Goal: Information Seeking & Learning: Find contact information

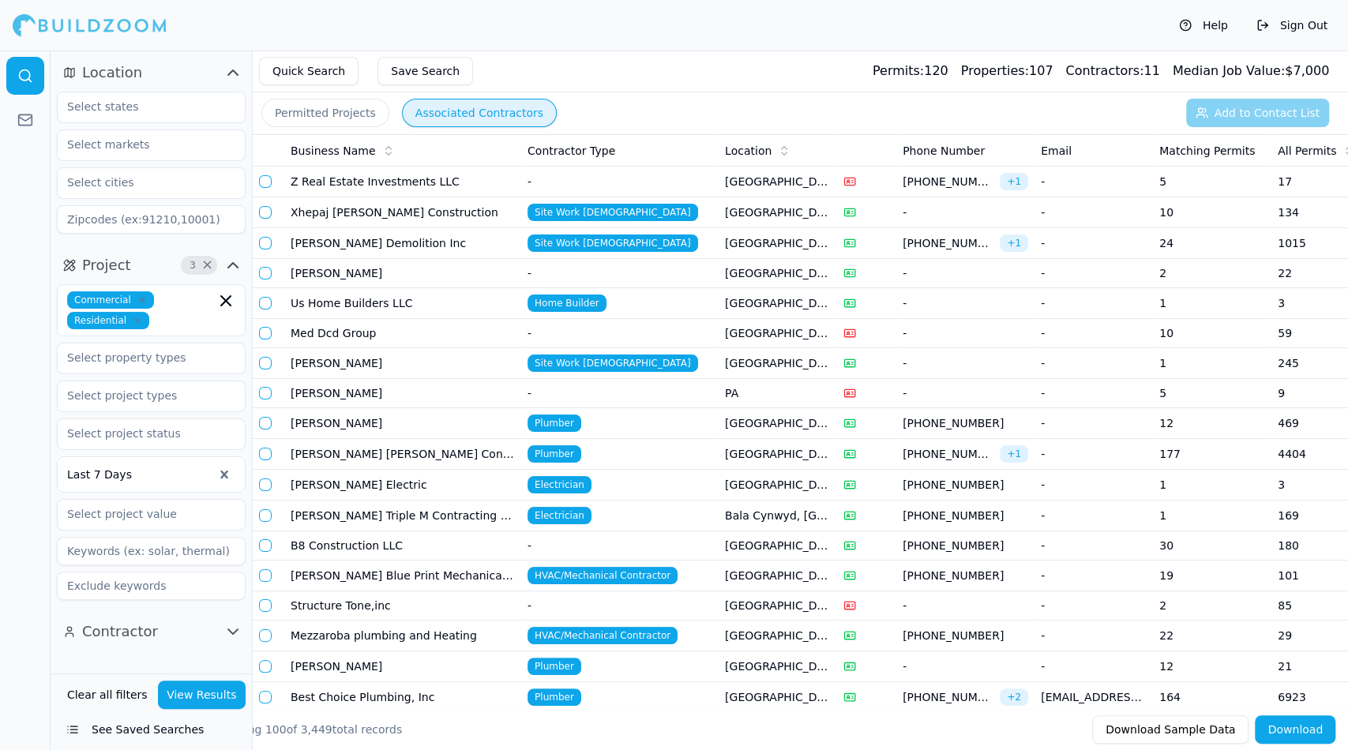
click at [802, 53] on div "Quick Search Save Search Permits: 120 Properties: 107 Contractors: 11 Median Jo…" at bounding box center [800, 72] width 1095 height 42
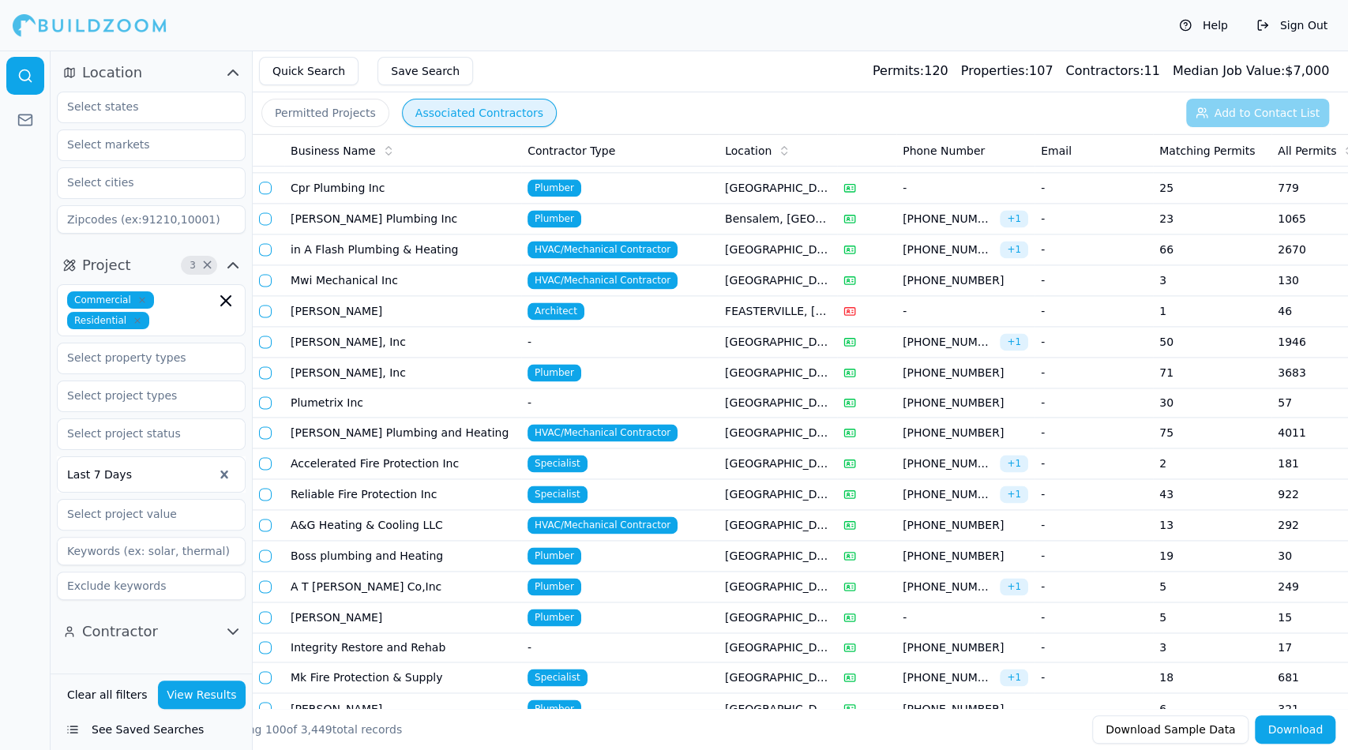
scroll to position [1447, 0]
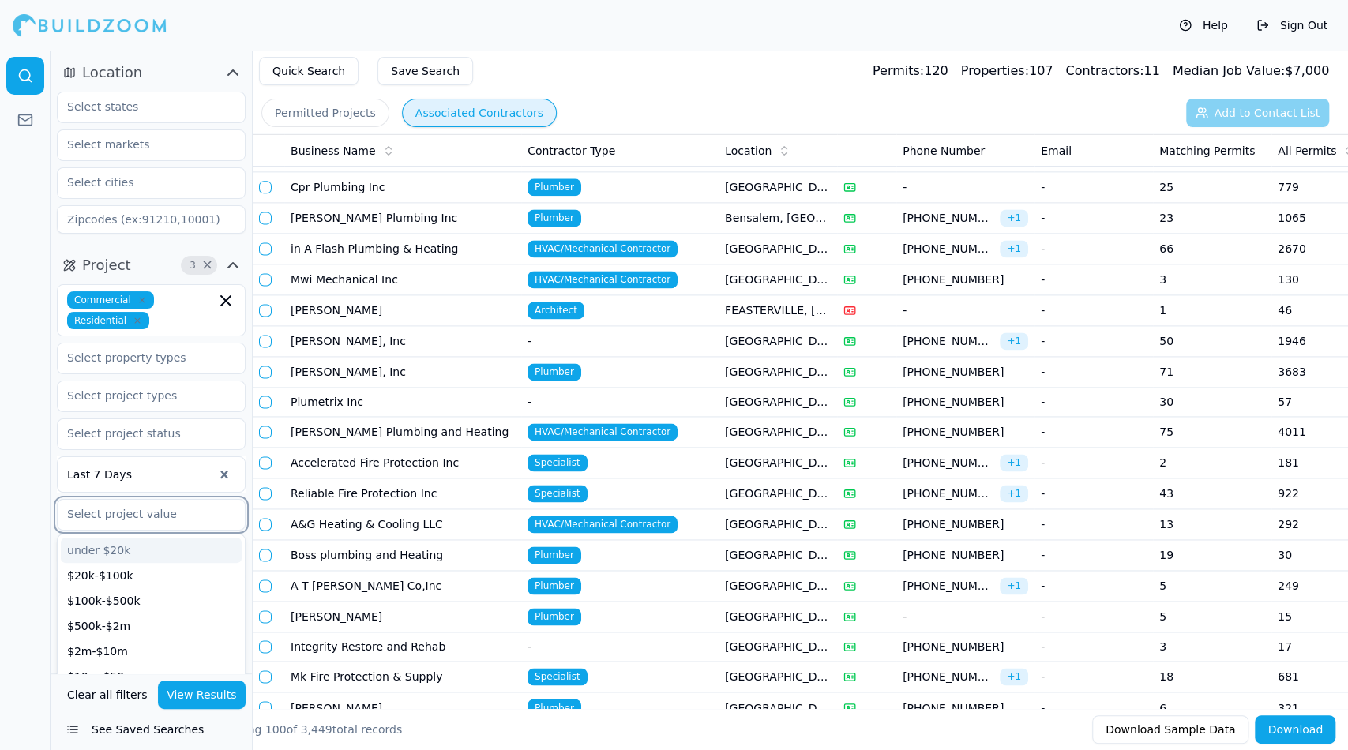
click at [113, 513] on input "text" at bounding box center [141, 514] width 167 height 28
click at [119, 571] on div "$20k-$100k" at bounding box center [151, 575] width 181 height 25
click at [207, 704] on button "View Results" at bounding box center [202, 695] width 88 height 28
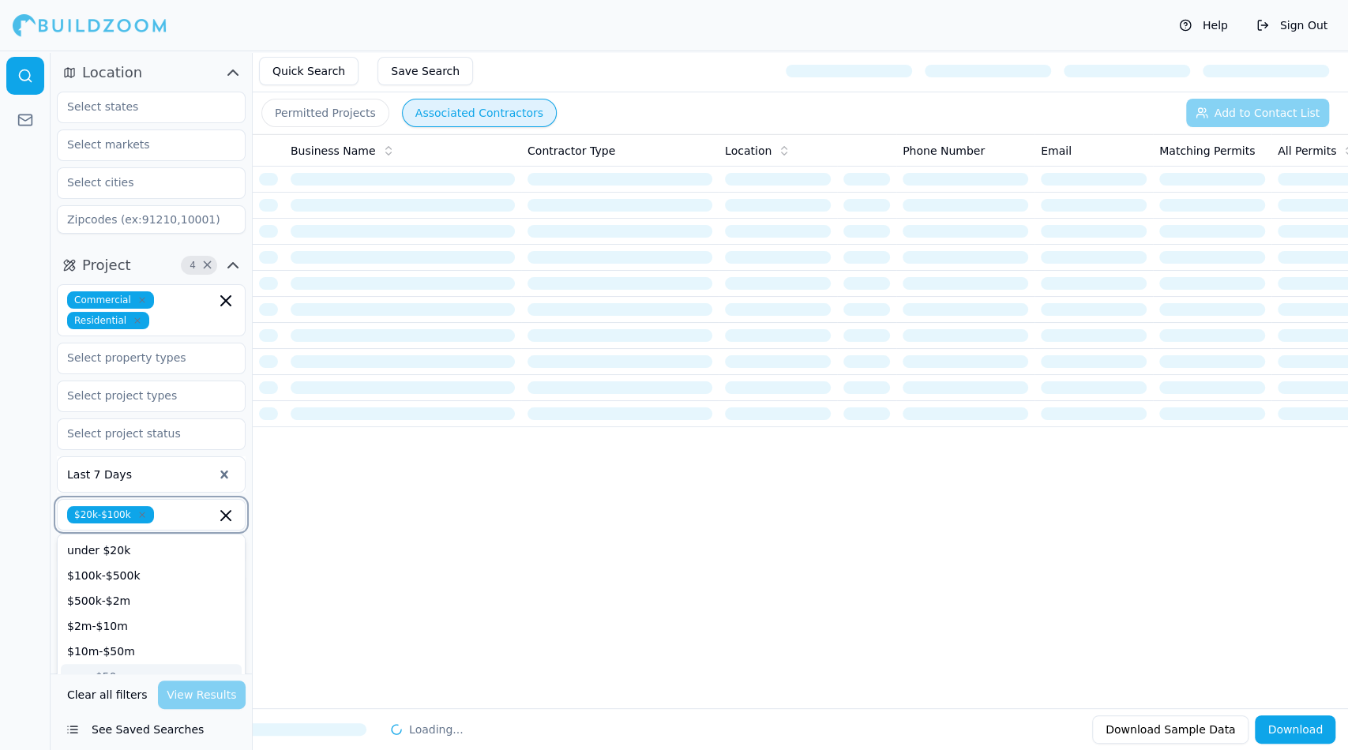
click at [166, 513] on input "text" at bounding box center [187, 514] width 55 height 17
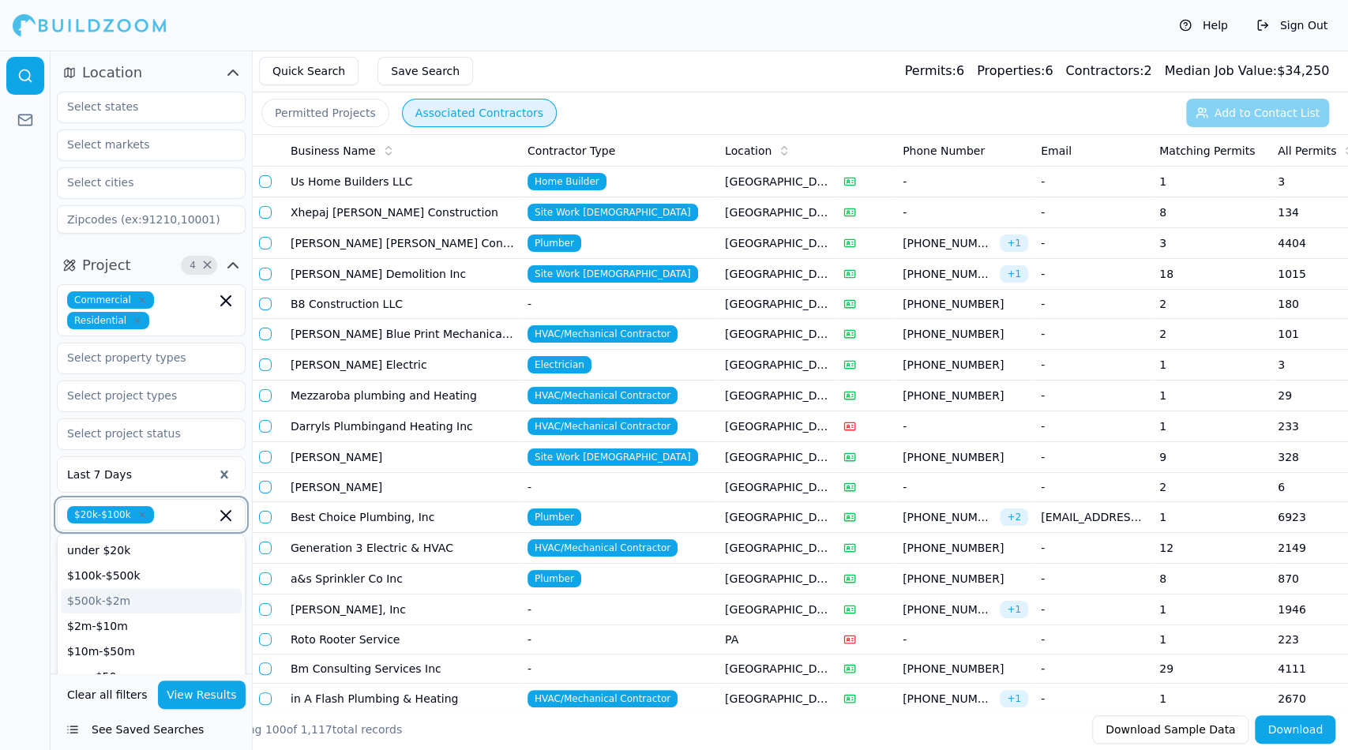
click at [142, 596] on div "$500k-$2m" at bounding box center [151, 600] width 181 height 25
click at [136, 617] on div "$2m-$10m" at bounding box center [151, 621] width 181 height 25
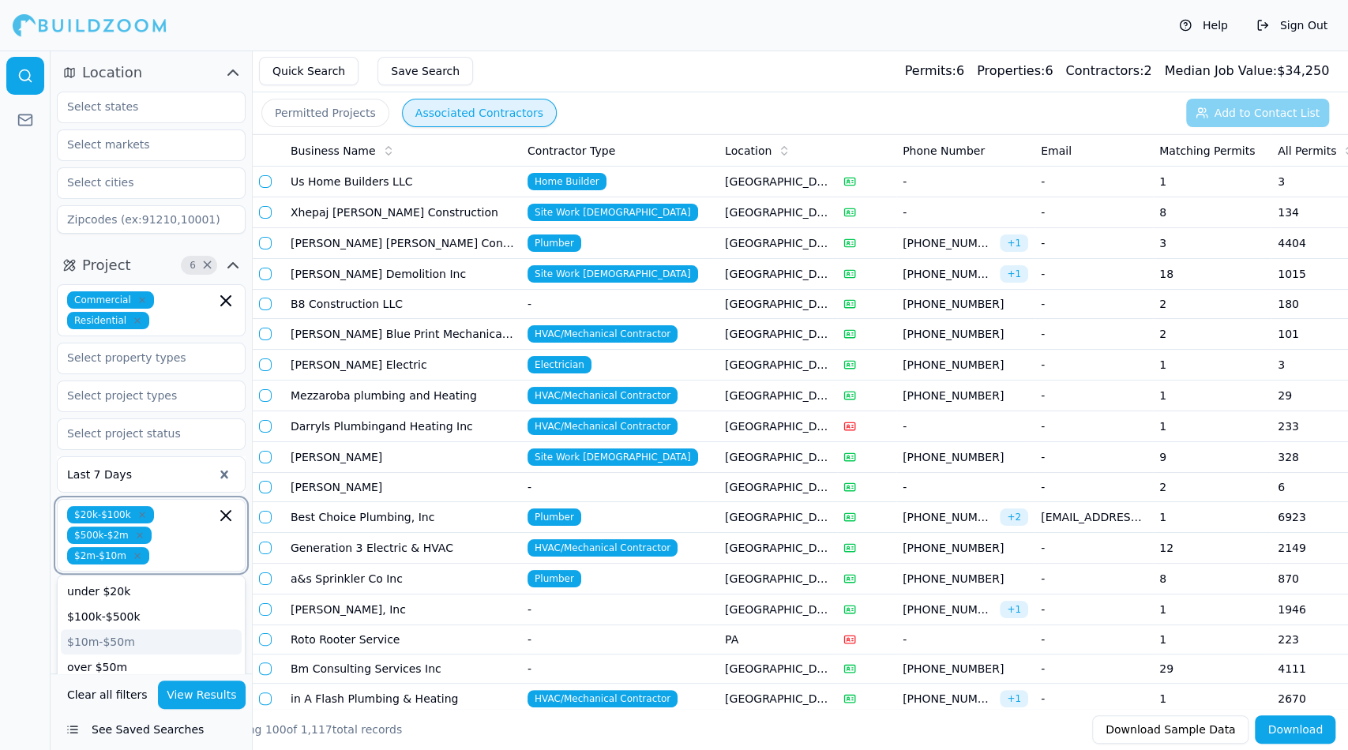
click at [133, 647] on div "$10m-$50m" at bounding box center [151, 641] width 181 height 25
click at [130, 658] on div "over $50m" at bounding box center [151, 662] width 181 height 25
click at [197, 698] on button "View Results" at bounding box center [202, 695] width 88 height 28
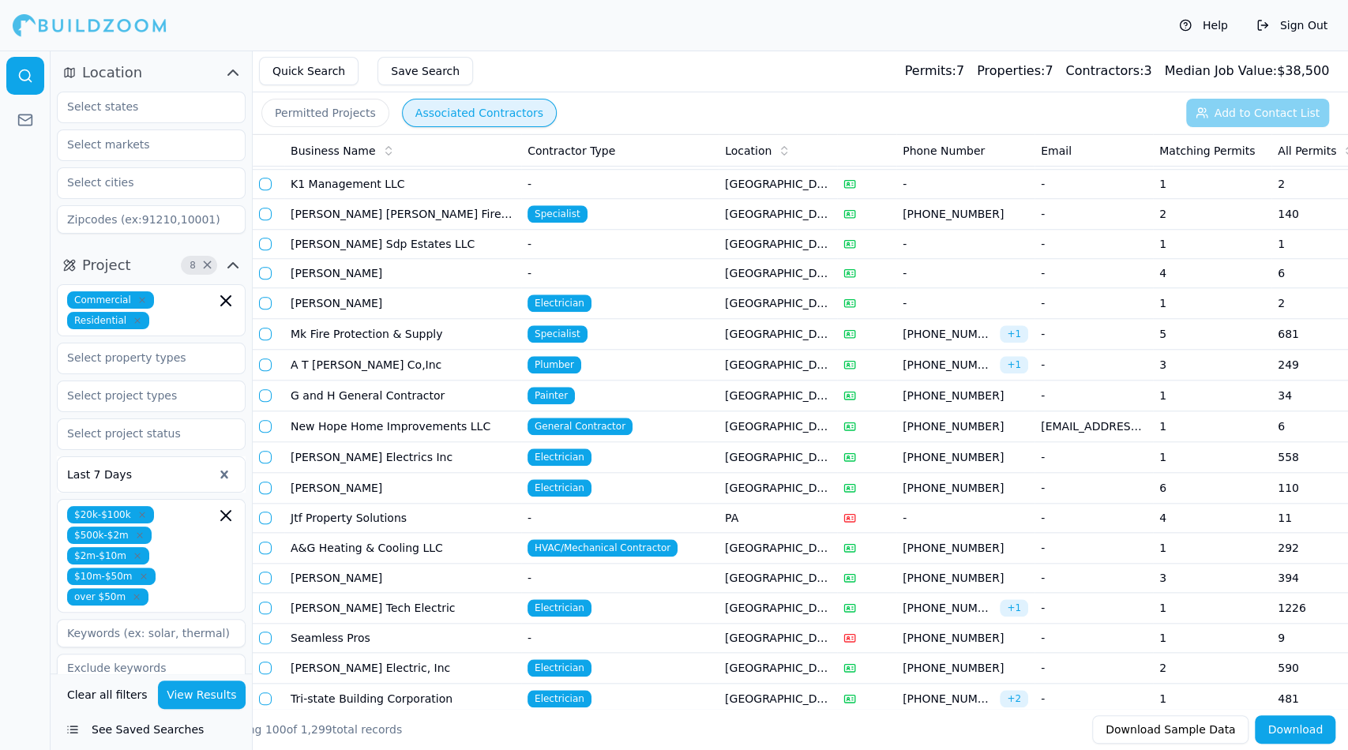
scroll to position [943, 0]
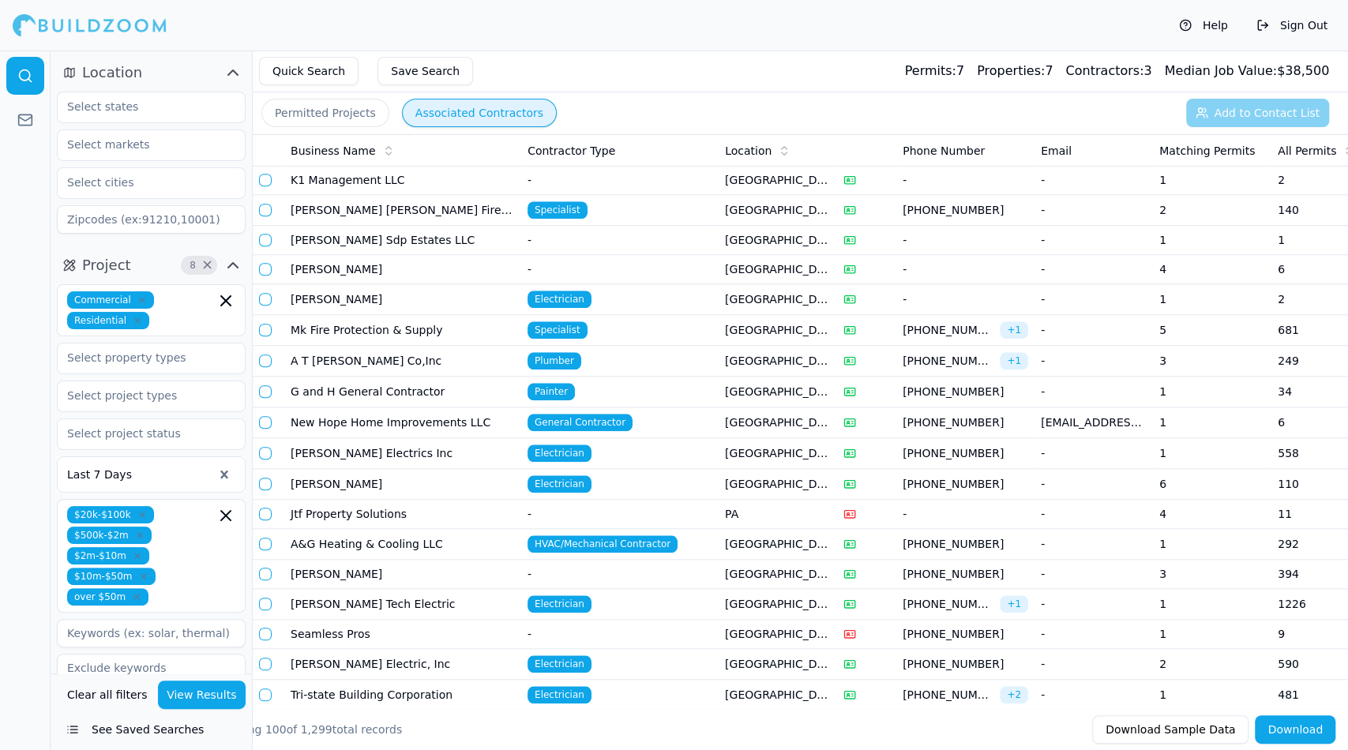
click at [380, 407] on td "New Hope Home Improvements LLC" at bounding box center [402, 422] width 237 height 31
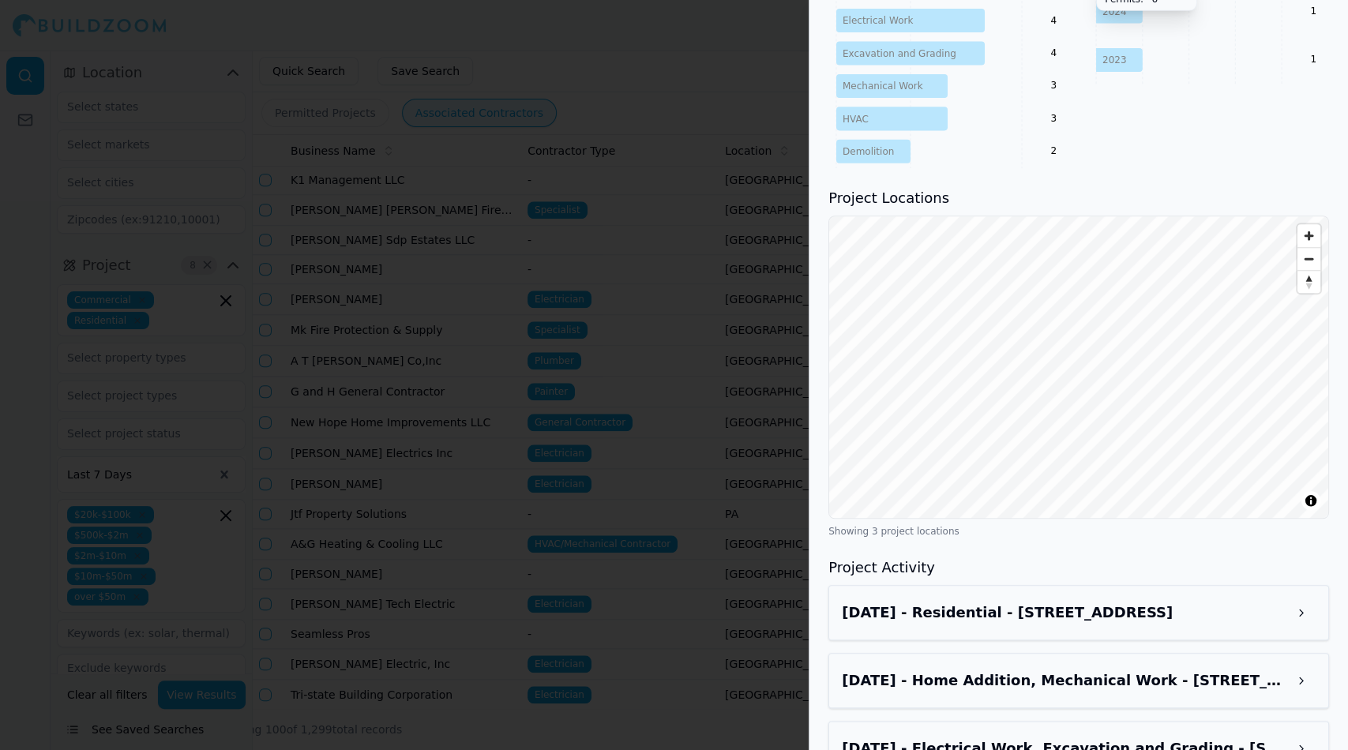
scroll to position [861, 0]
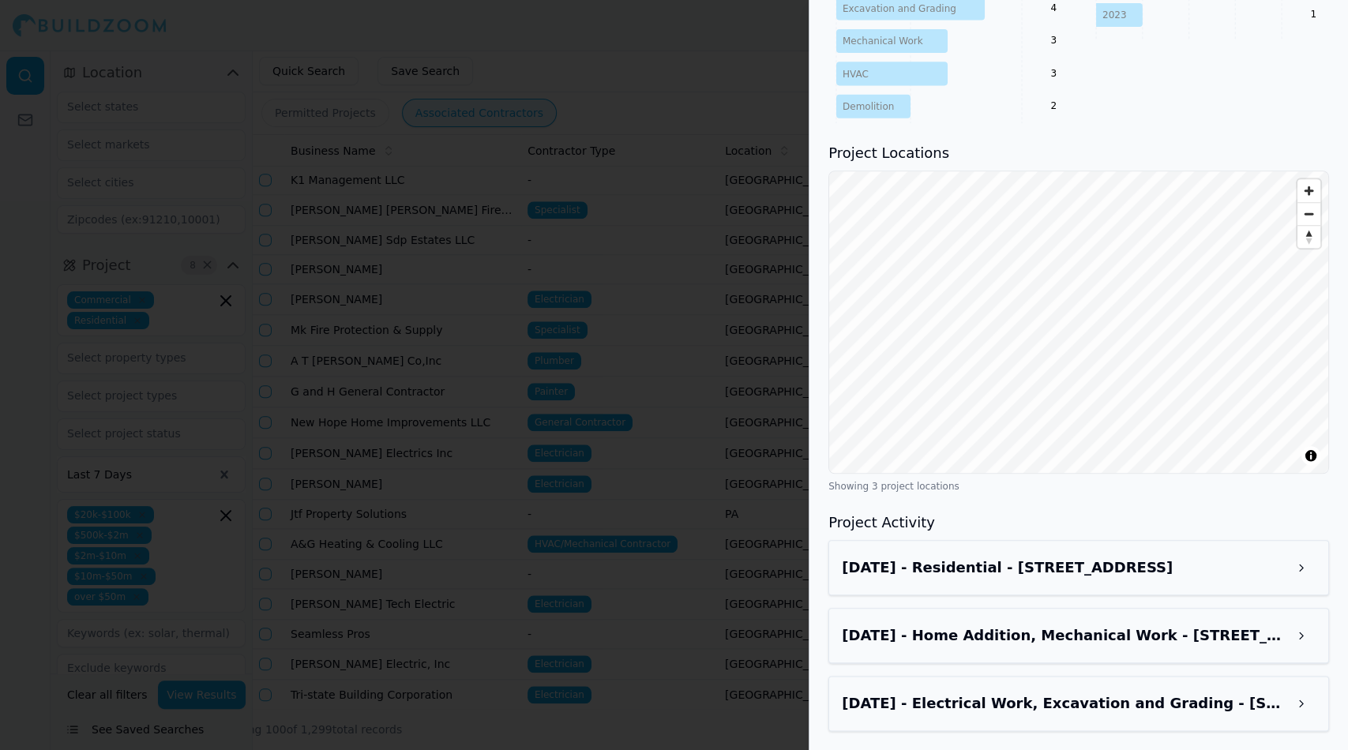
click at [1118, 559] on h3 "[DATE] - Residential - [STREET_ADDRESS]" at bounding box center [1064, 568] width 445 height 22
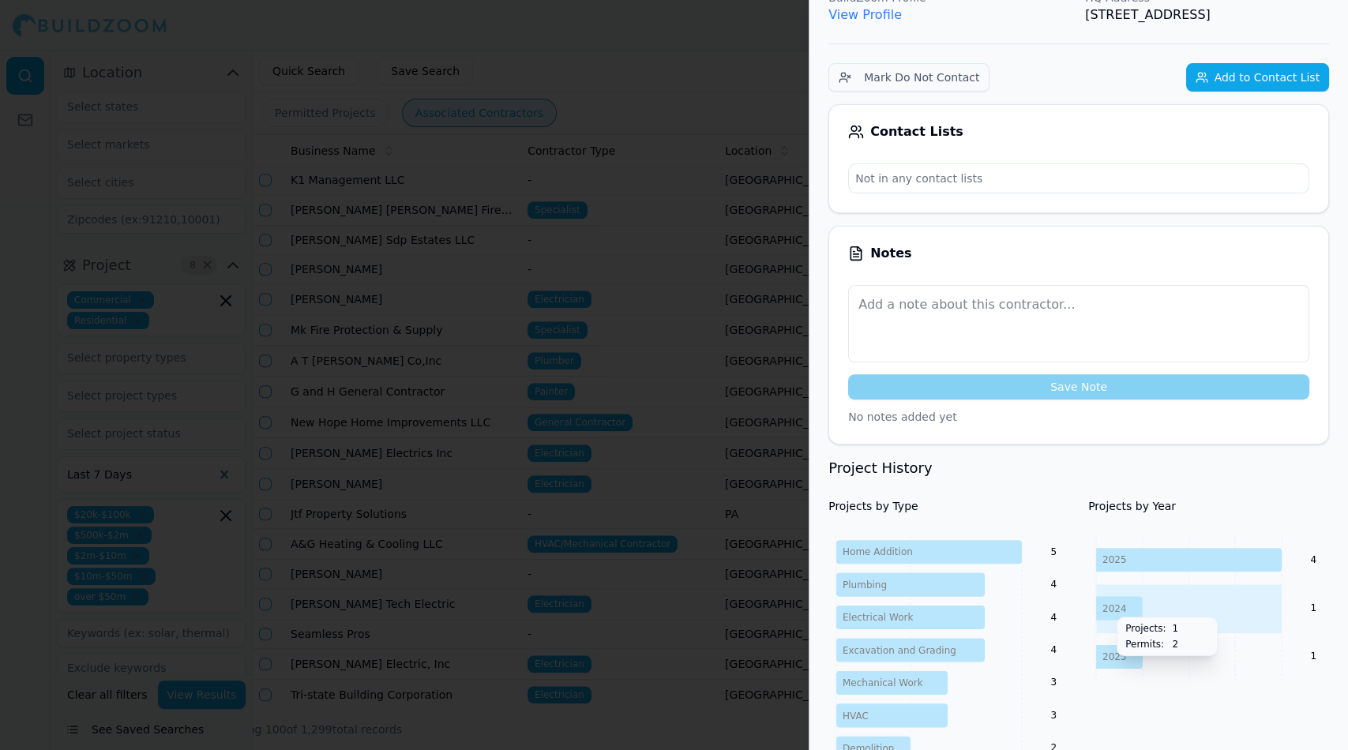
scroll to position [0, 0]
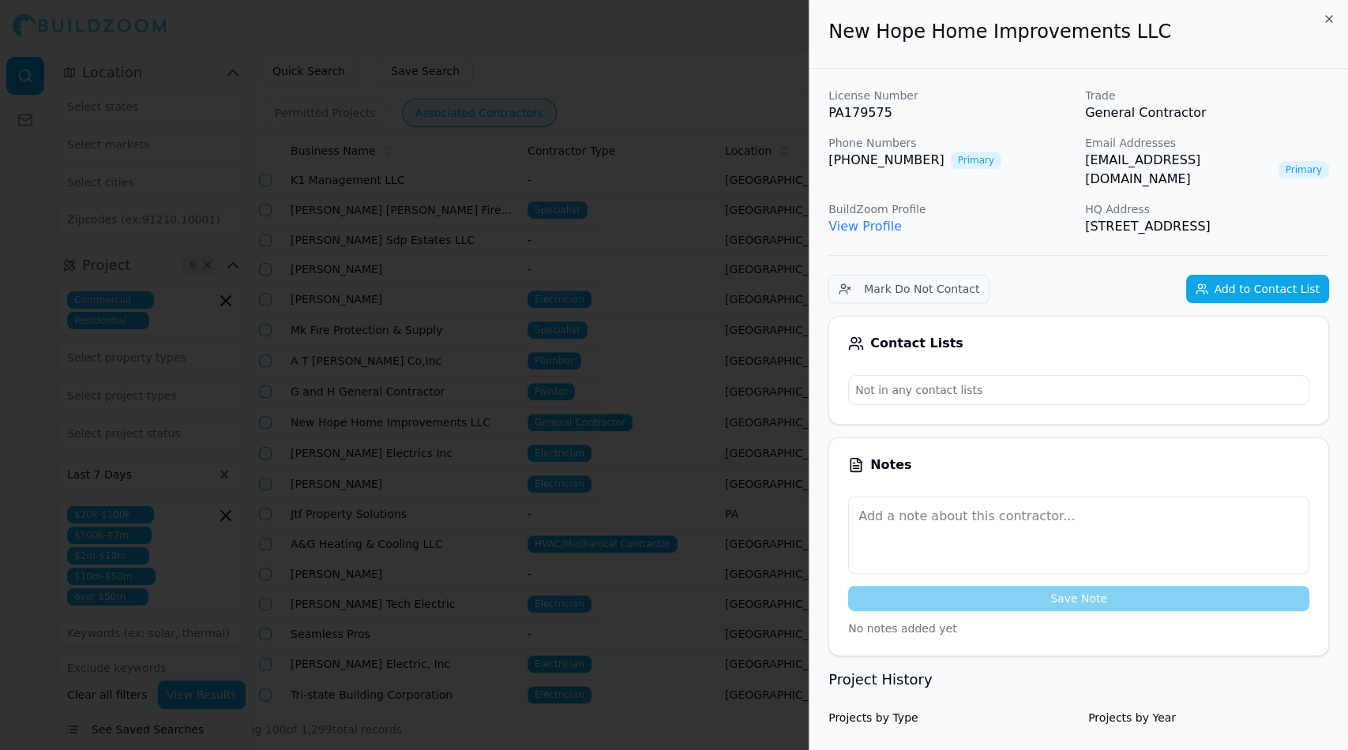
click at [841, 219] on link "View Profile" at bounding box center [864, 226] width 73 height 15
drag, startPoint x: 1319, startPoint y: 160, endPoint x: 1085, endPoint y: 169, distance: 234.6
click at [1085, 169] on div "[EMAIL_ADDRESS][DOMAIN_NAME] Primary" at bounding box center [1207, 170] width 244 height 38
copy link "[EMAIL_ADDRESS][DOMAIN_NAME]"
click at [162, 12] on div at bounding box center [674, 375] width 1348 height 750
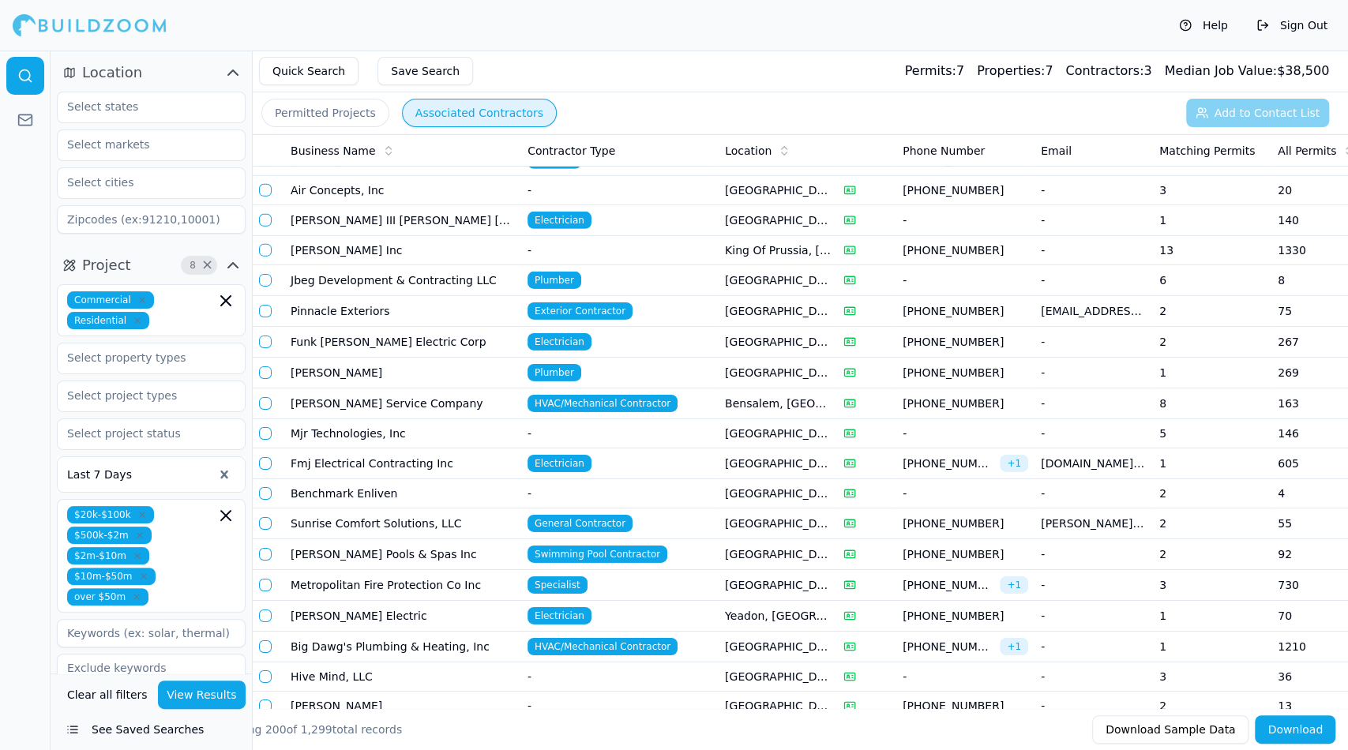
scroll to position [3396, 0]
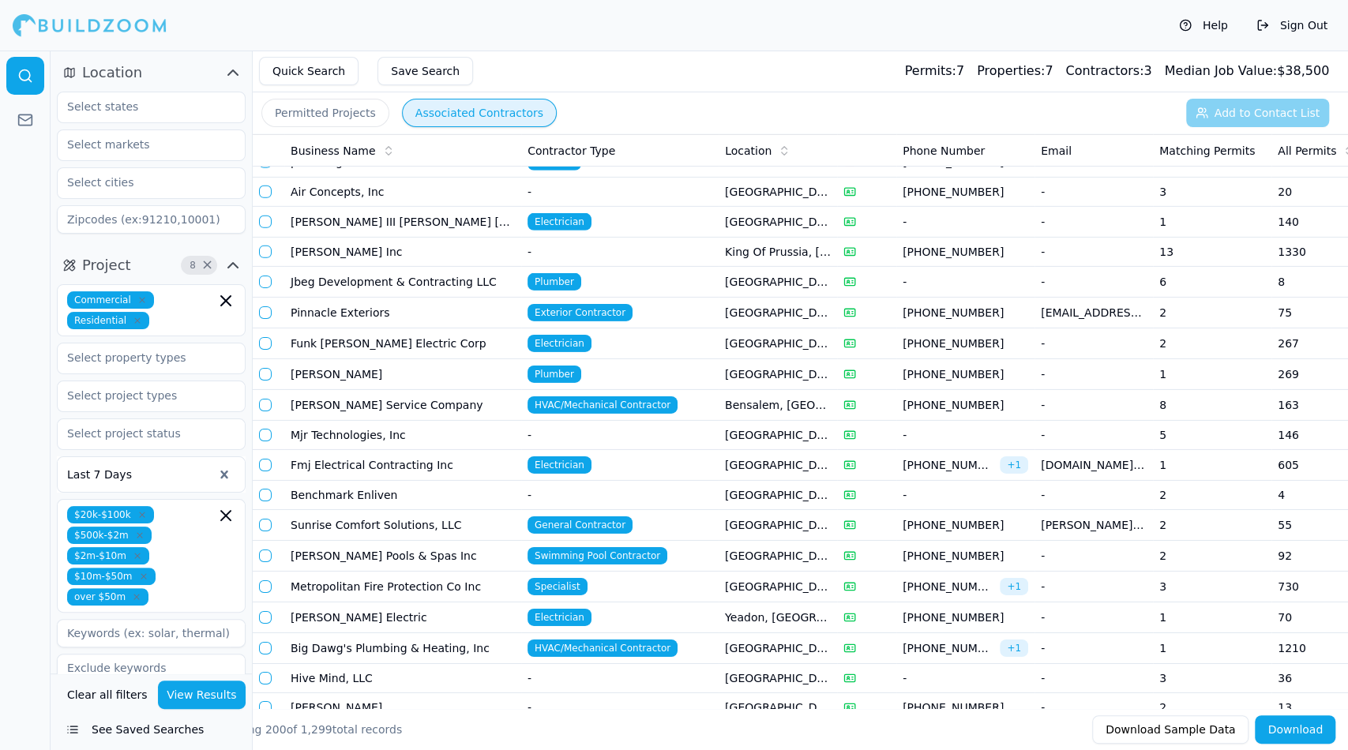
click at [374, 510] on td "Sunrise Comfort Solutions, LLC" at bounding box center [402, 525] width 237 height 31
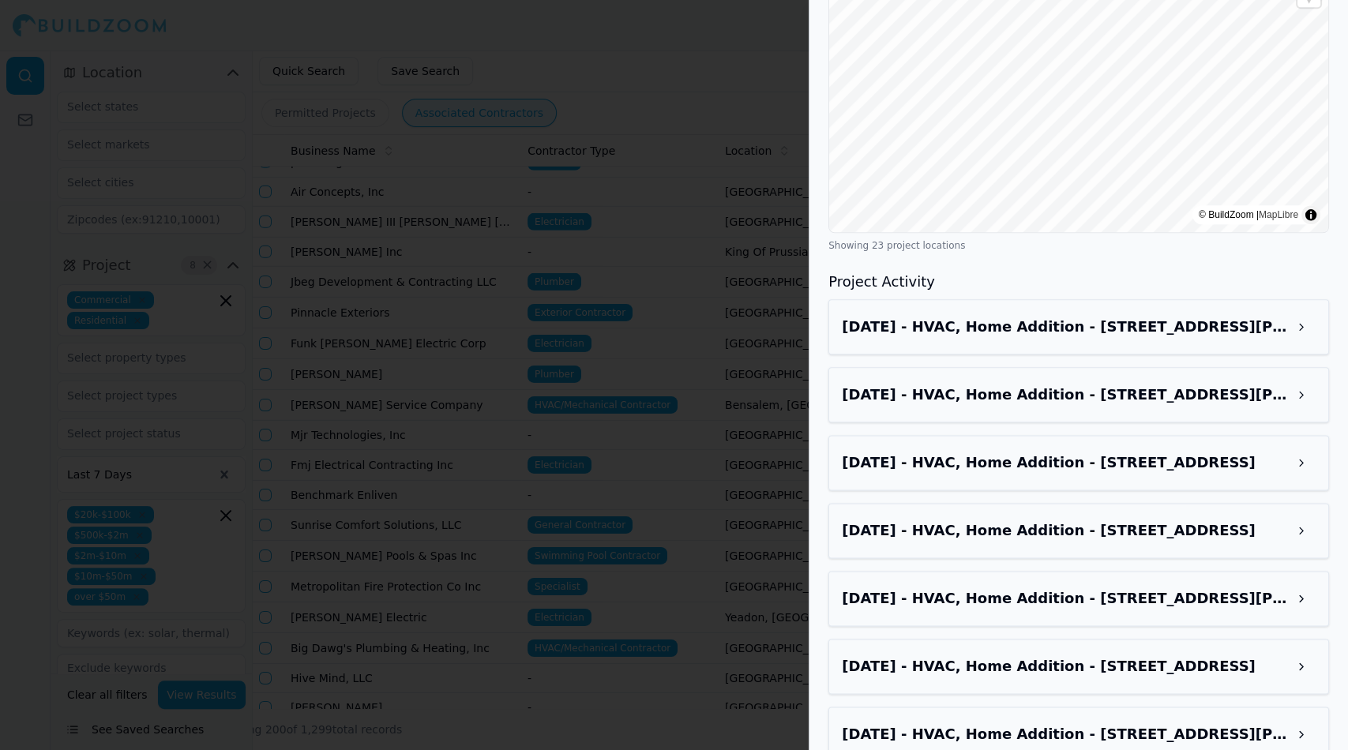
scroll to position [1084, 0]
click at [1210, 315] on h3 "[DATE] - HVAC, Home Addition - [STREET_ADDRESS][PERSON_NAME]" at bounding box center [1064, 326] width 445 height 22
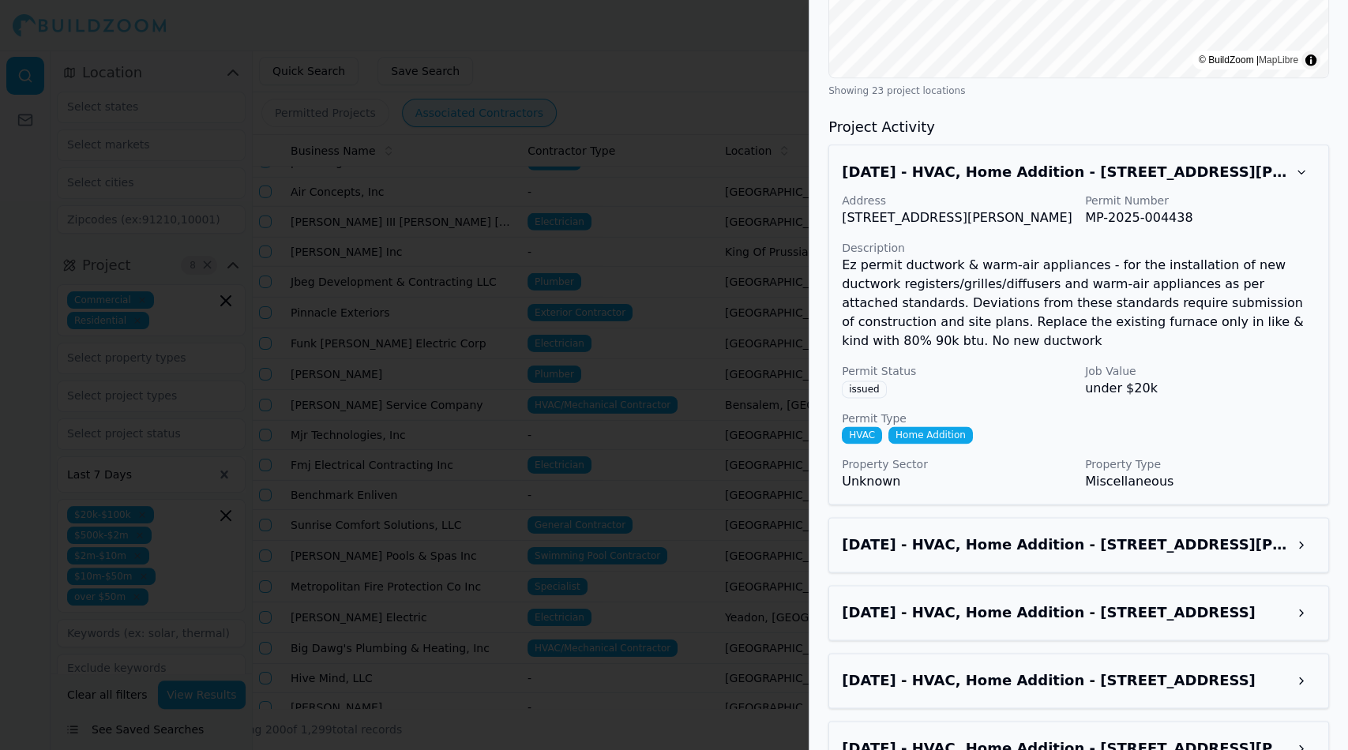
scroll to position [1243, 0]
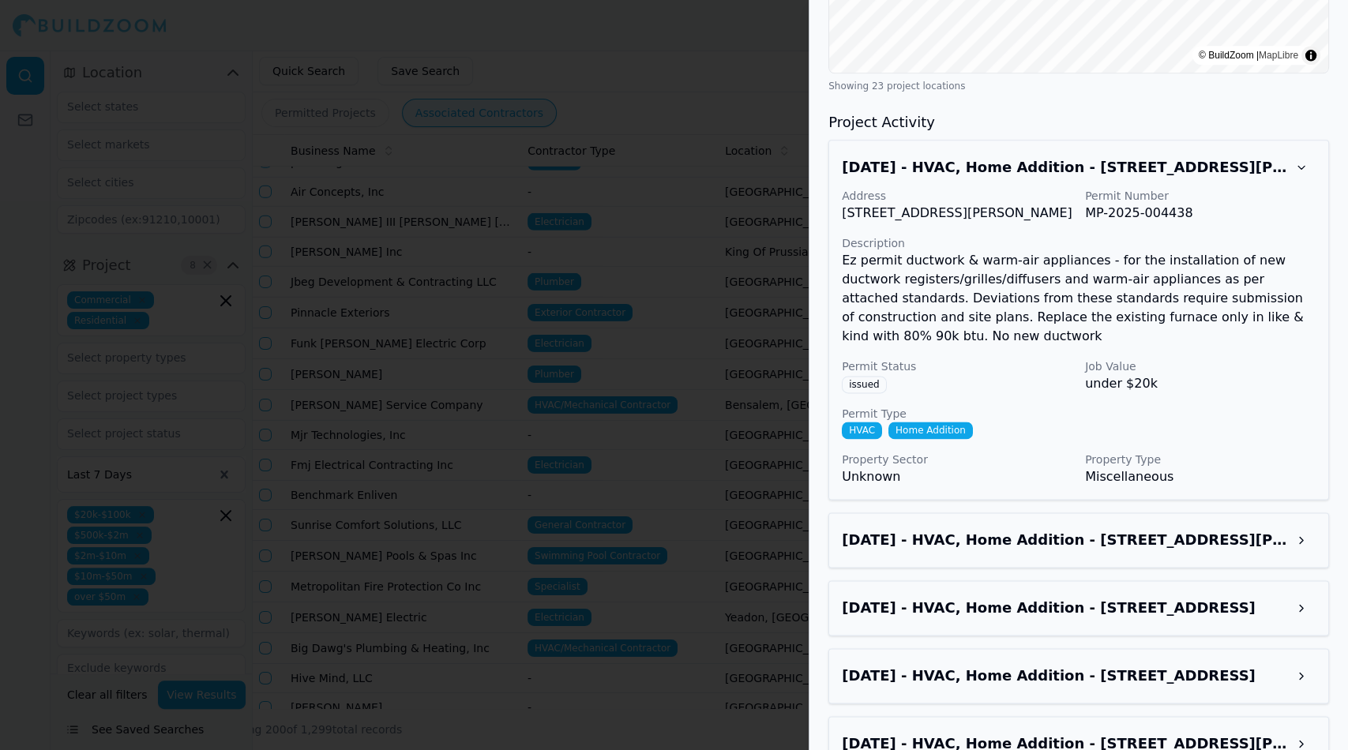
click at [1217, 529] on h3 "[DATE] - HVAC, Home Addition - [STREET_ADDRESS][PERSON_NAME]" at bounding box center [1064, 540] width 445 height 22
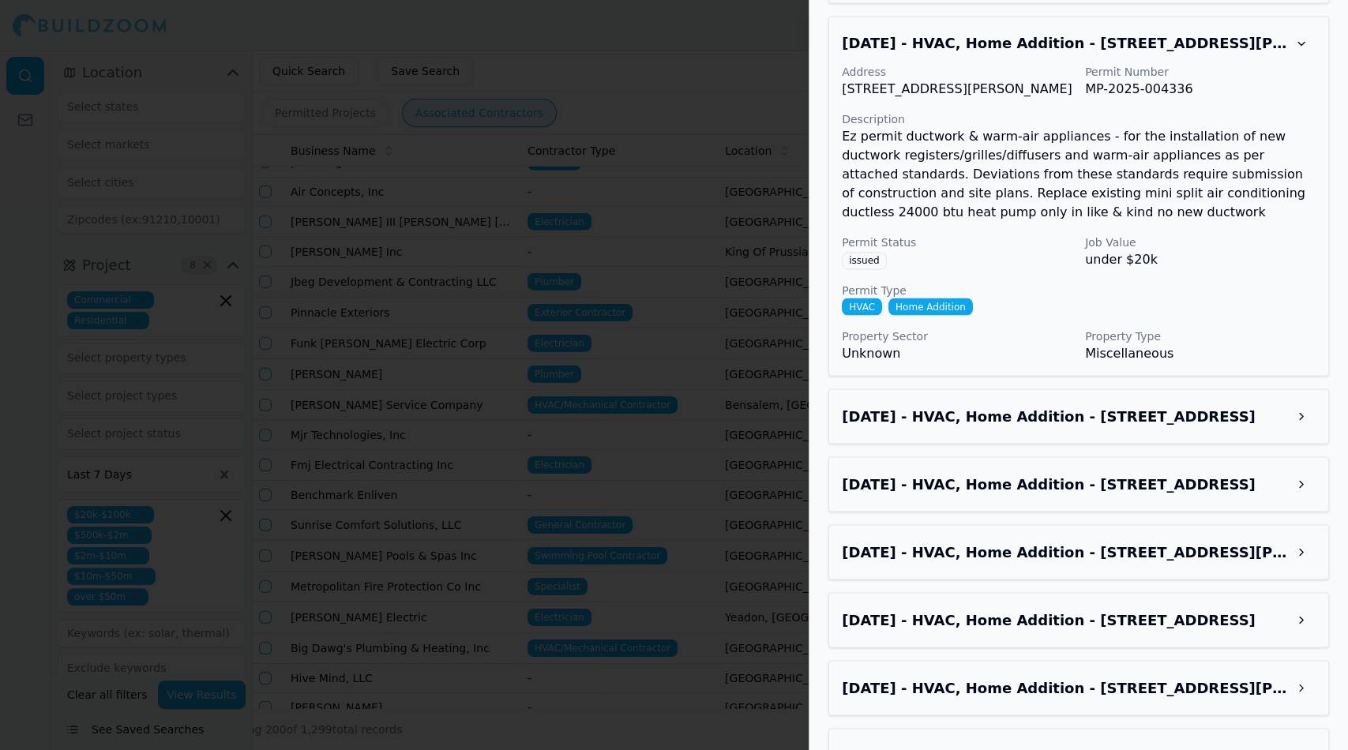
scroll to position [1740, 0]
click at [725, 418] on div at bounding box center [674, 375] width 1348 height 750
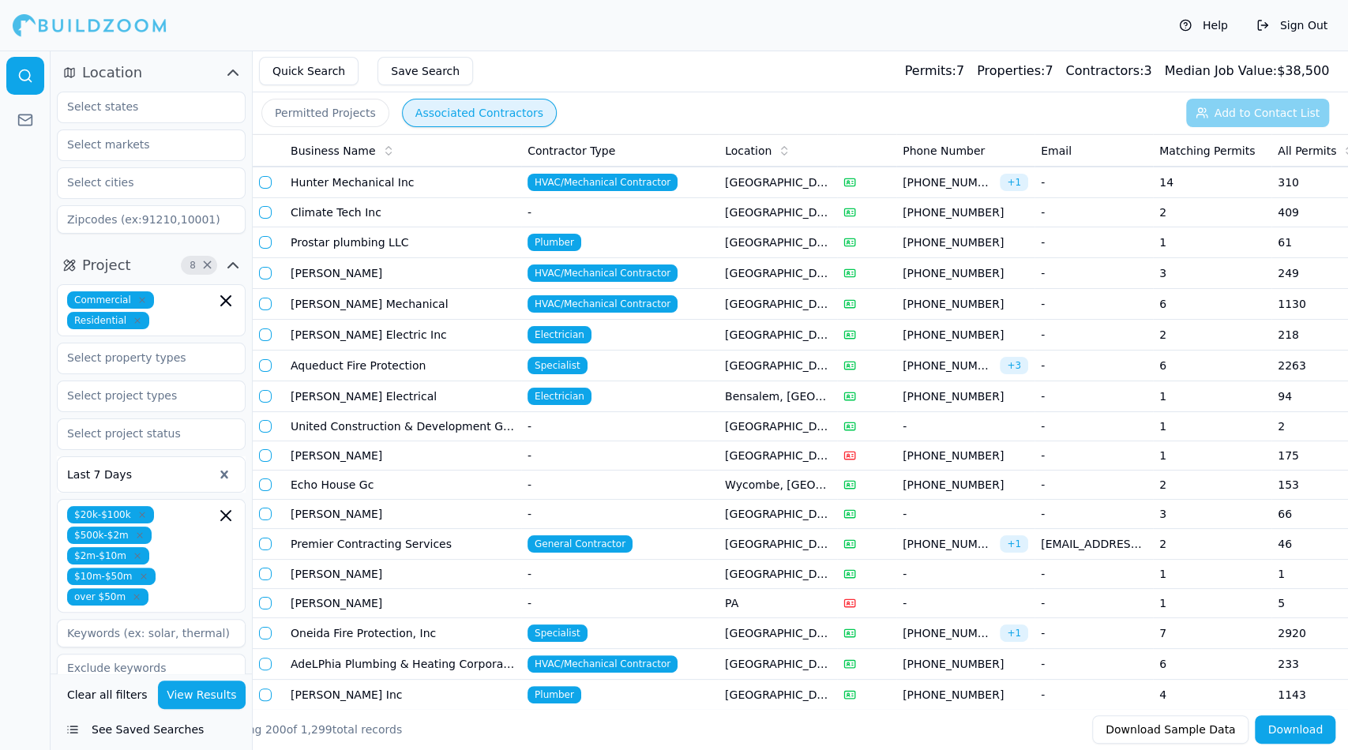
scroll to position [4046, 0]
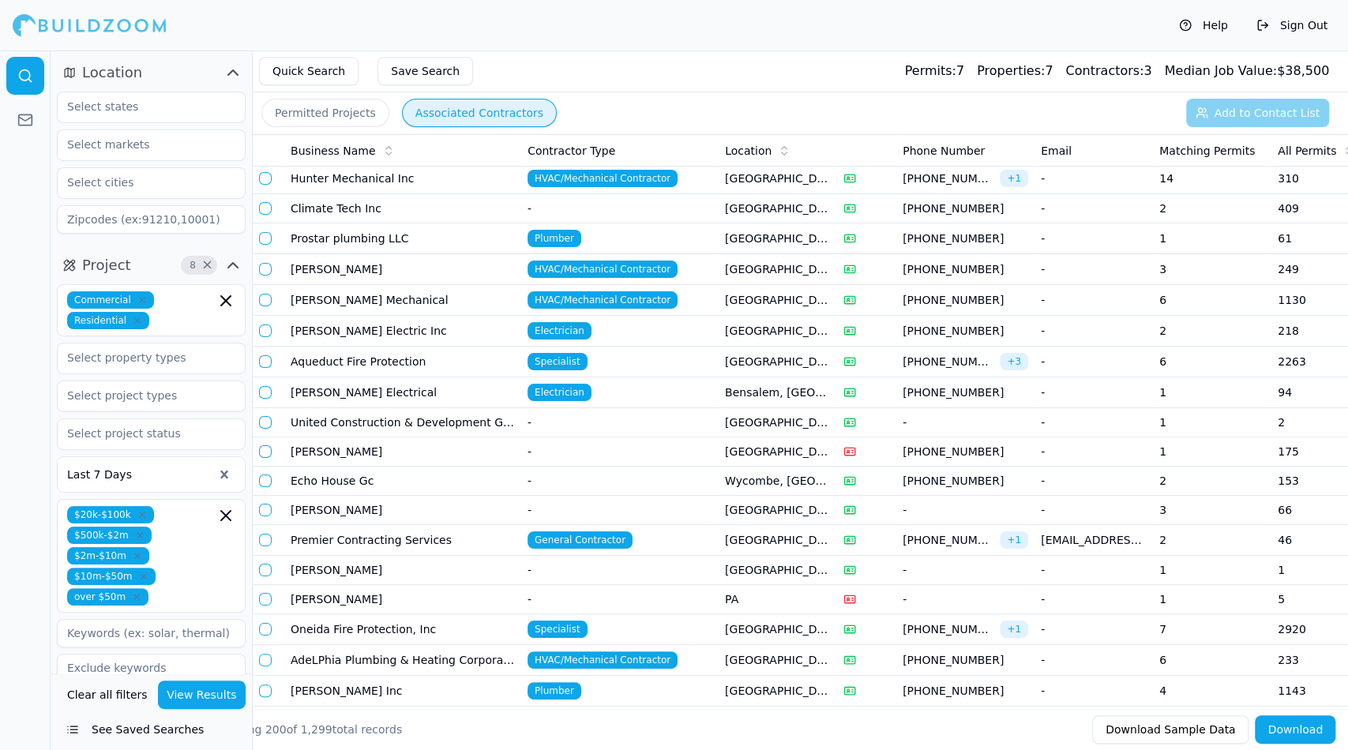
click at [397, 525] on td "Premier Contracting Services" at bounding box center [402, 540] width 237 height 31
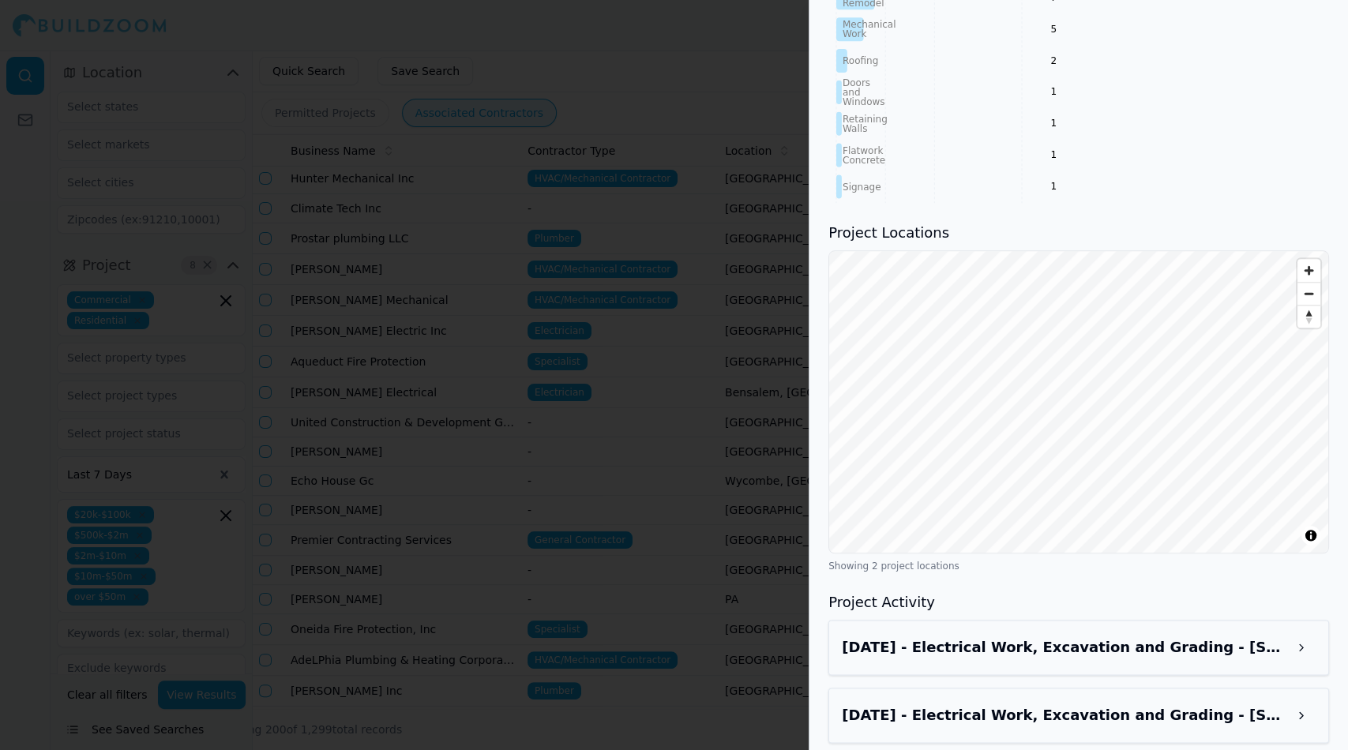
scroll to position [964, 0]
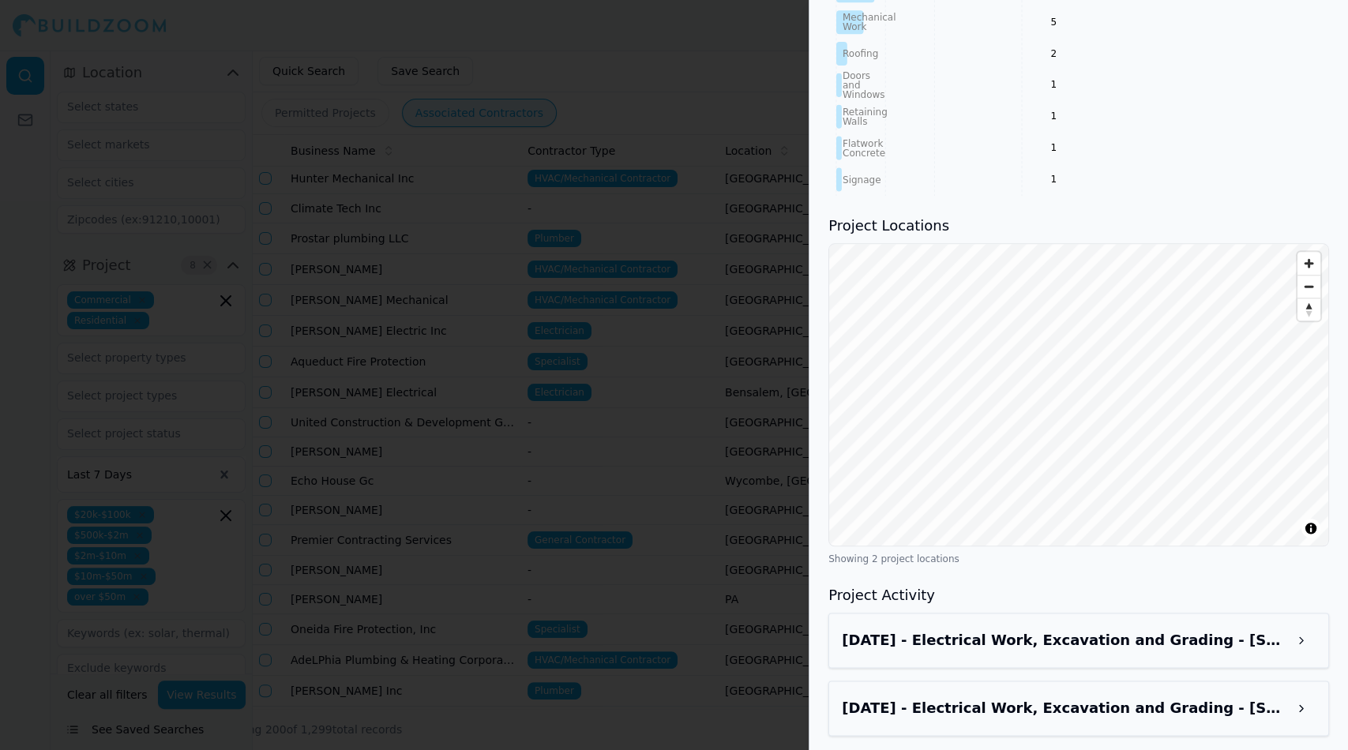
click at [728, 75] on div at bounding box center [674, 375] width 1348 height 750
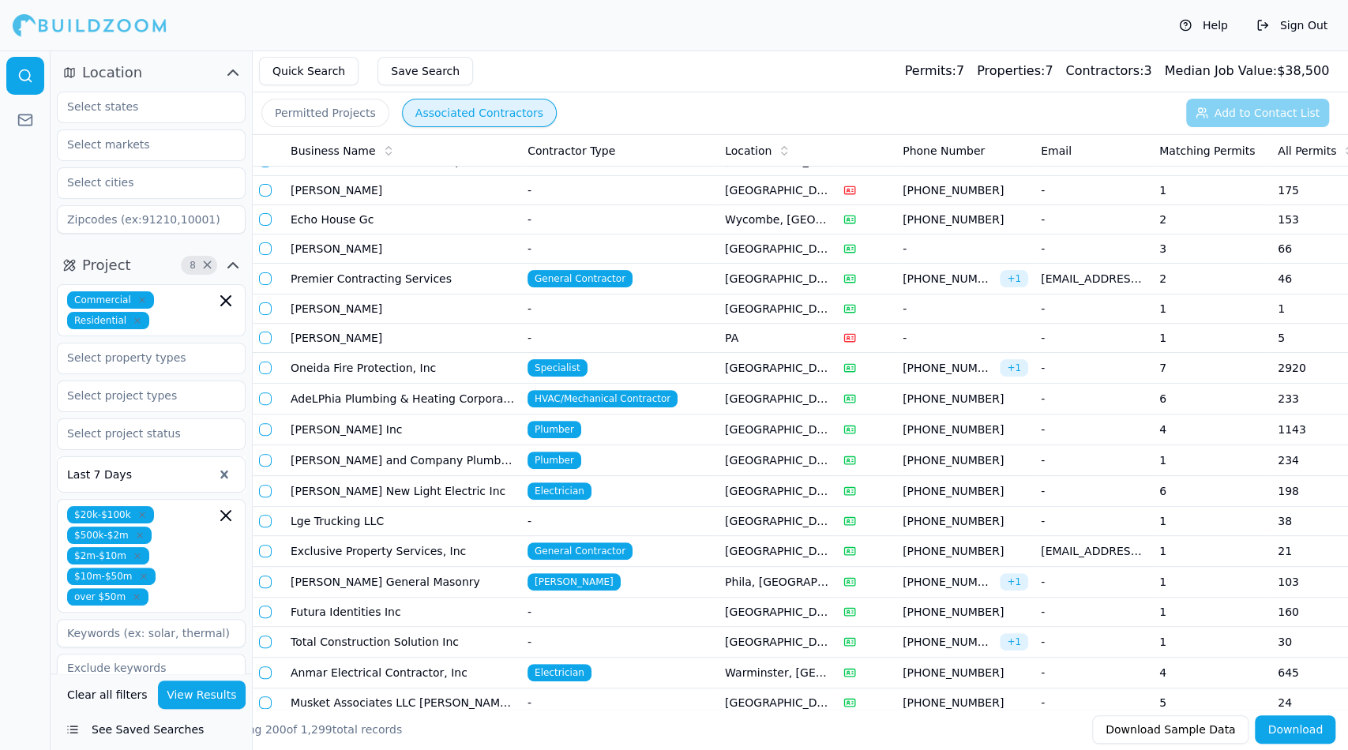
scroll to position [4308, 0]
click at [313, 535] on td "Exclusive Property Services, Inc" at bounding box center [402, 550] width 237 height 31
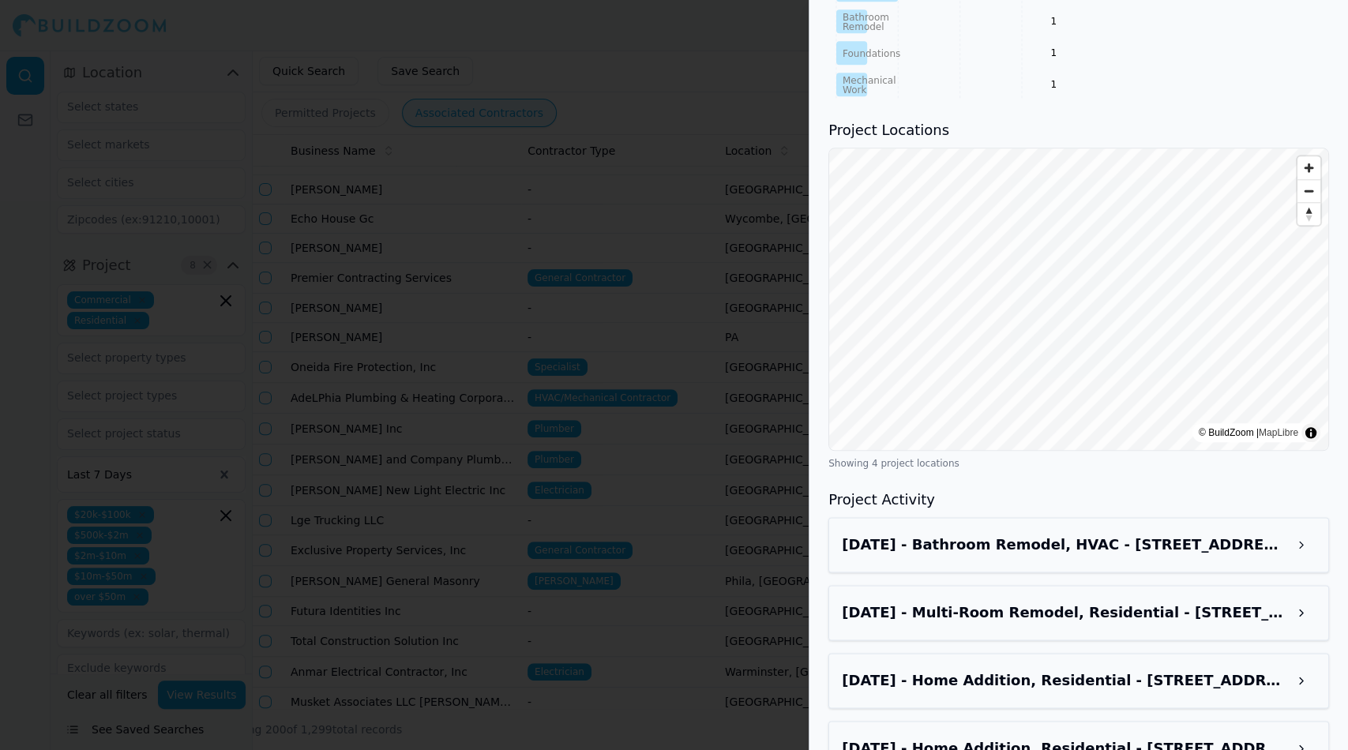
scroll to position [1047, 0]
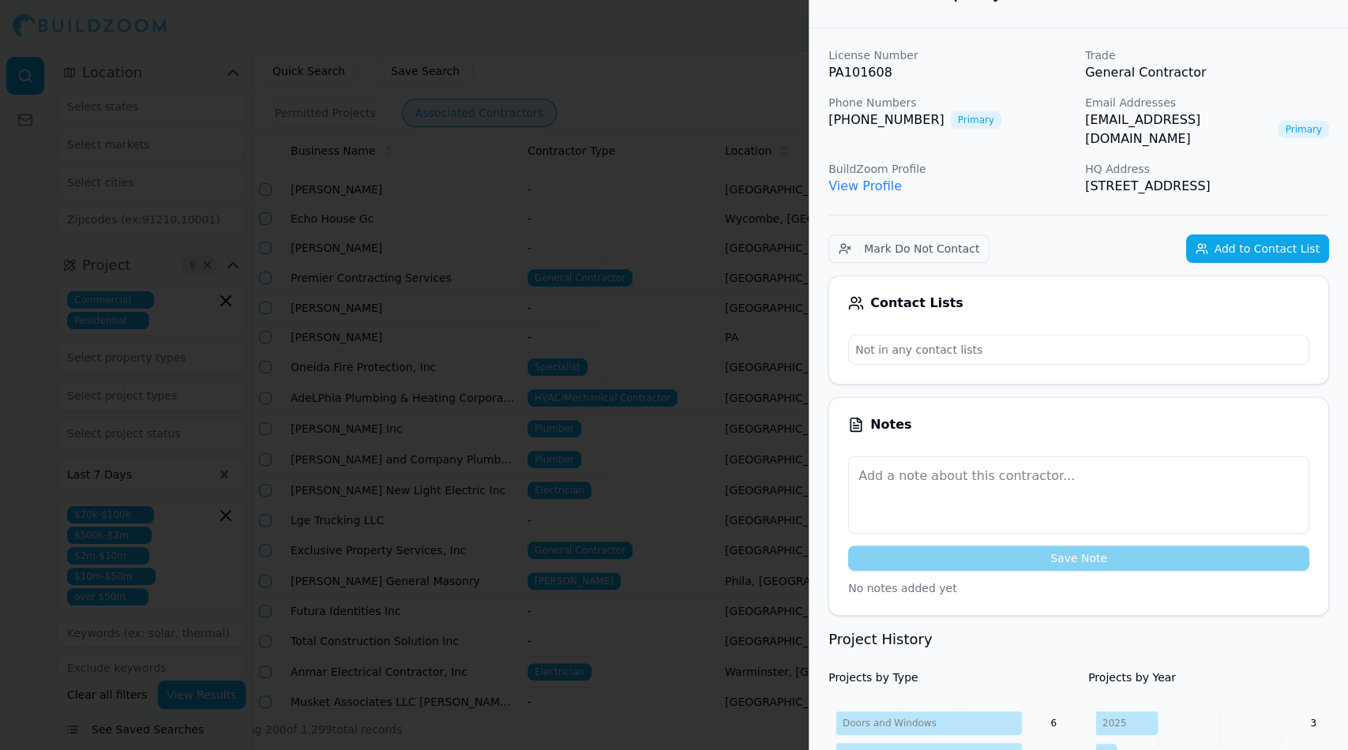
scroll to position [0, 0]
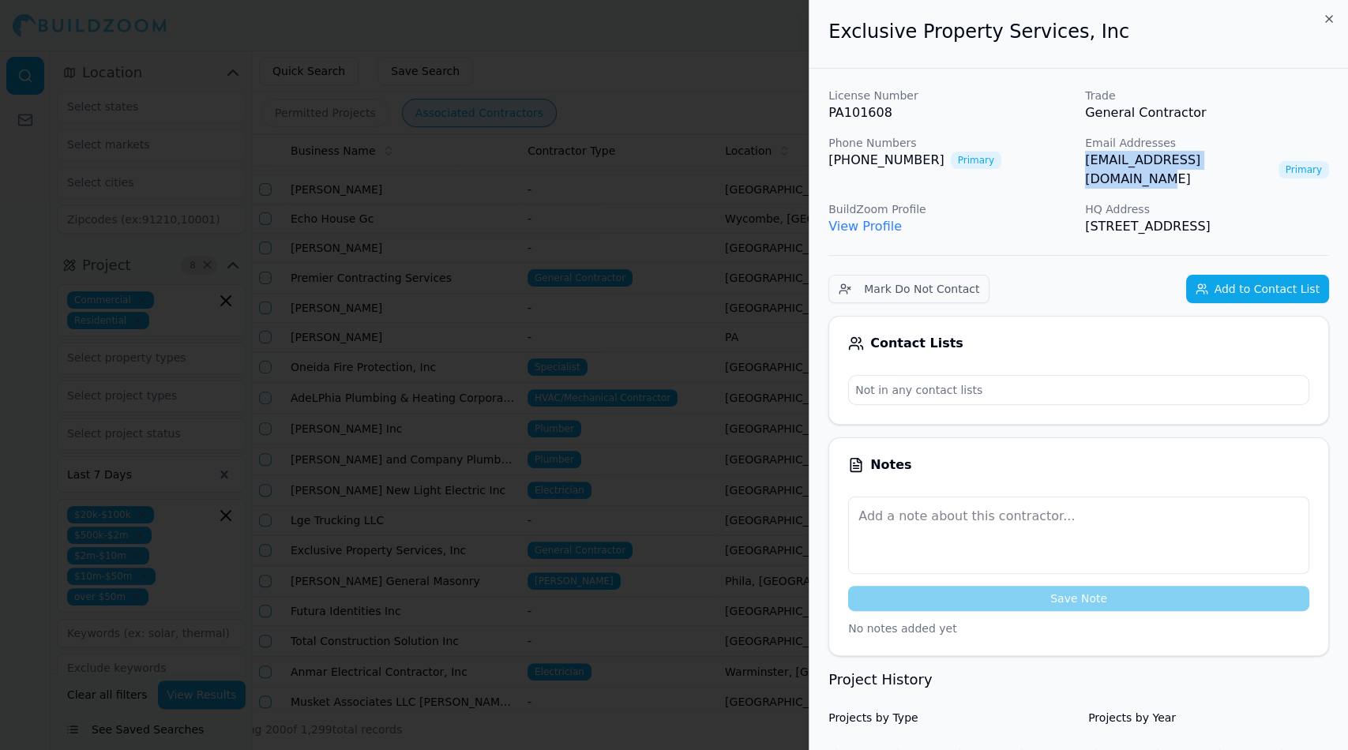
drag, startPoint x: 1081, startPoint y: 161, endPoint x: 1236, endPoint y: 165, distance: 155.6
click at [1236, 165] on div "License Number PA101608 Trade General Contractor Phone Numbers [PHONE_NUMBER] P…" at bounding box center [1078, 162] width 501 height 148
copy link "[EMAIL_ADDRESS][DOMAIN_NAME]"
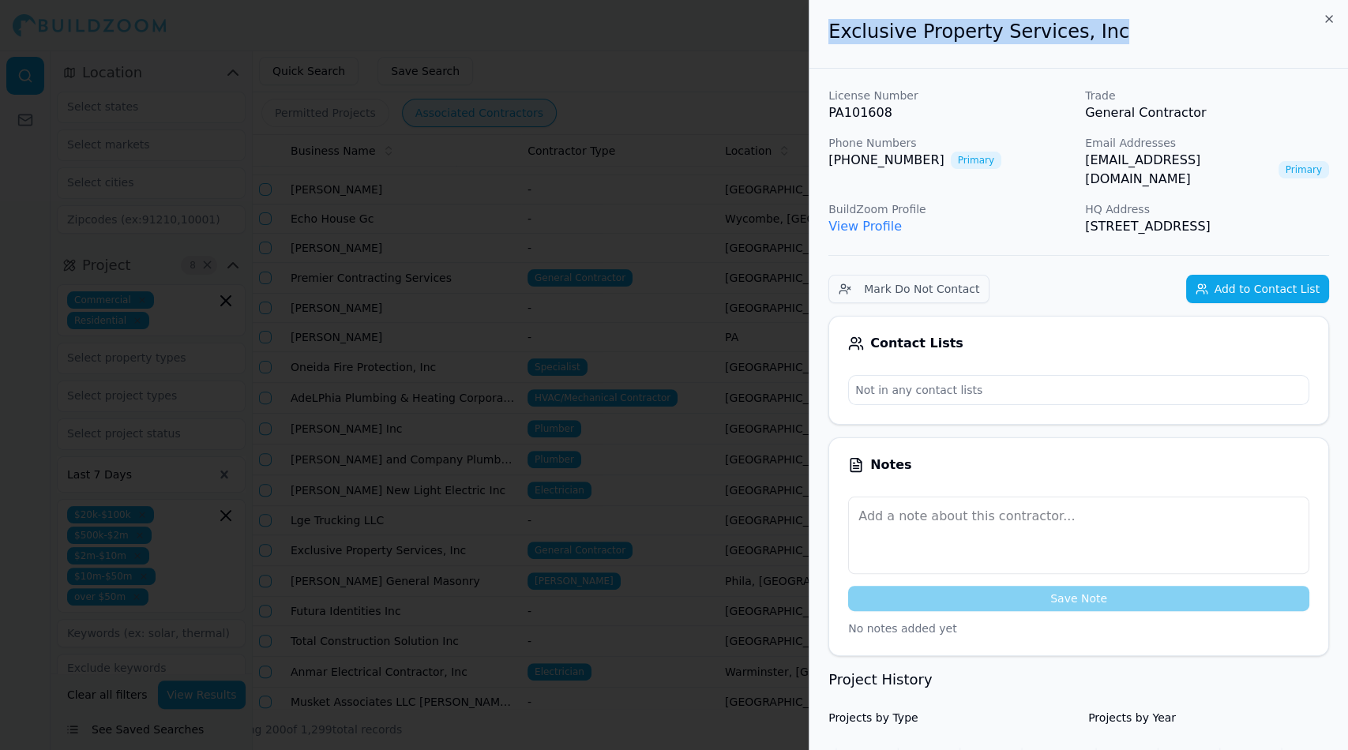
drag, startPoint x: 827, startPoint y: 34, endPoint x: 1093, endPoint y: 36, distance: 266.1
click at [1093, 36] on h2 "Exclusive Property Services, Inc" at bounding box center [1078, 31] width 501 height 25
copy h2 "Exclusive Property Services, Inc"
click at [140, 45] on div at bounding box center [674, 375] width 1348 height 750
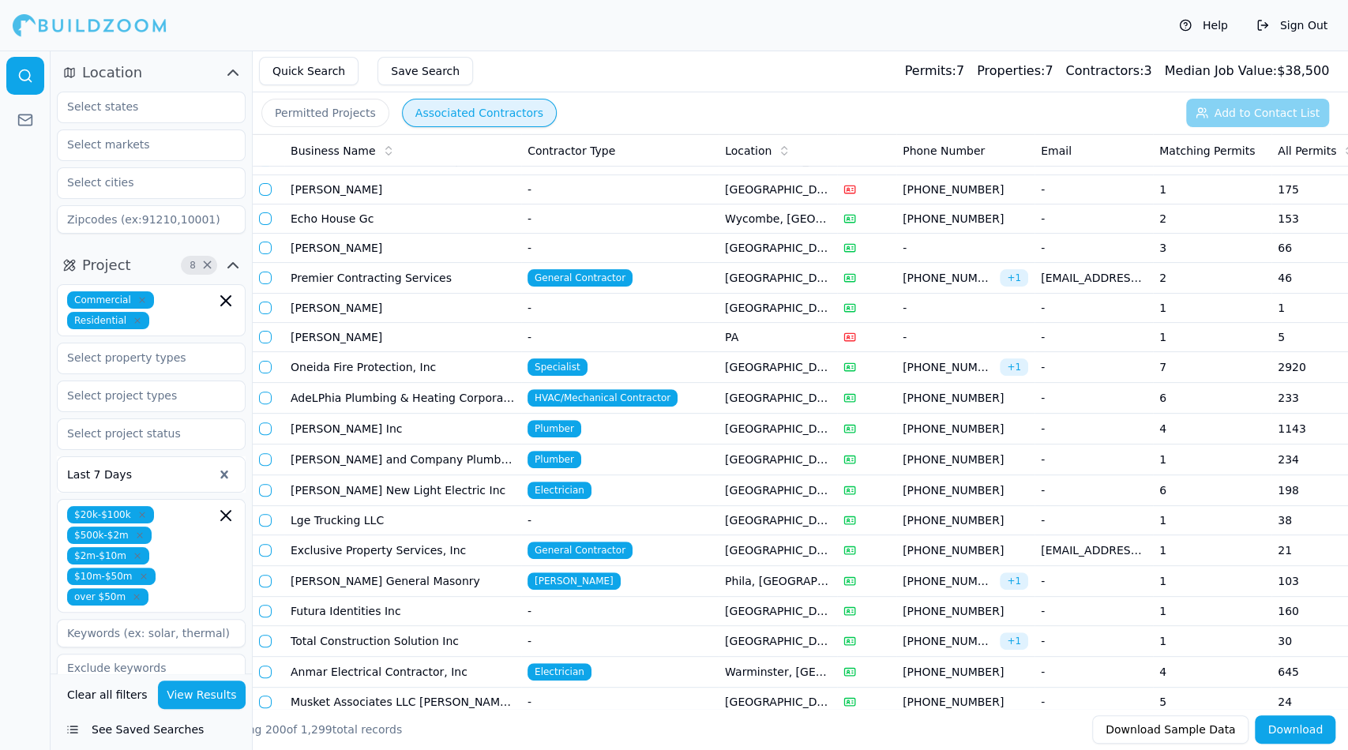
click at [432, 294] on td "[PERSON_NAME]" at bounding box center [402, 308] width 237 height 29
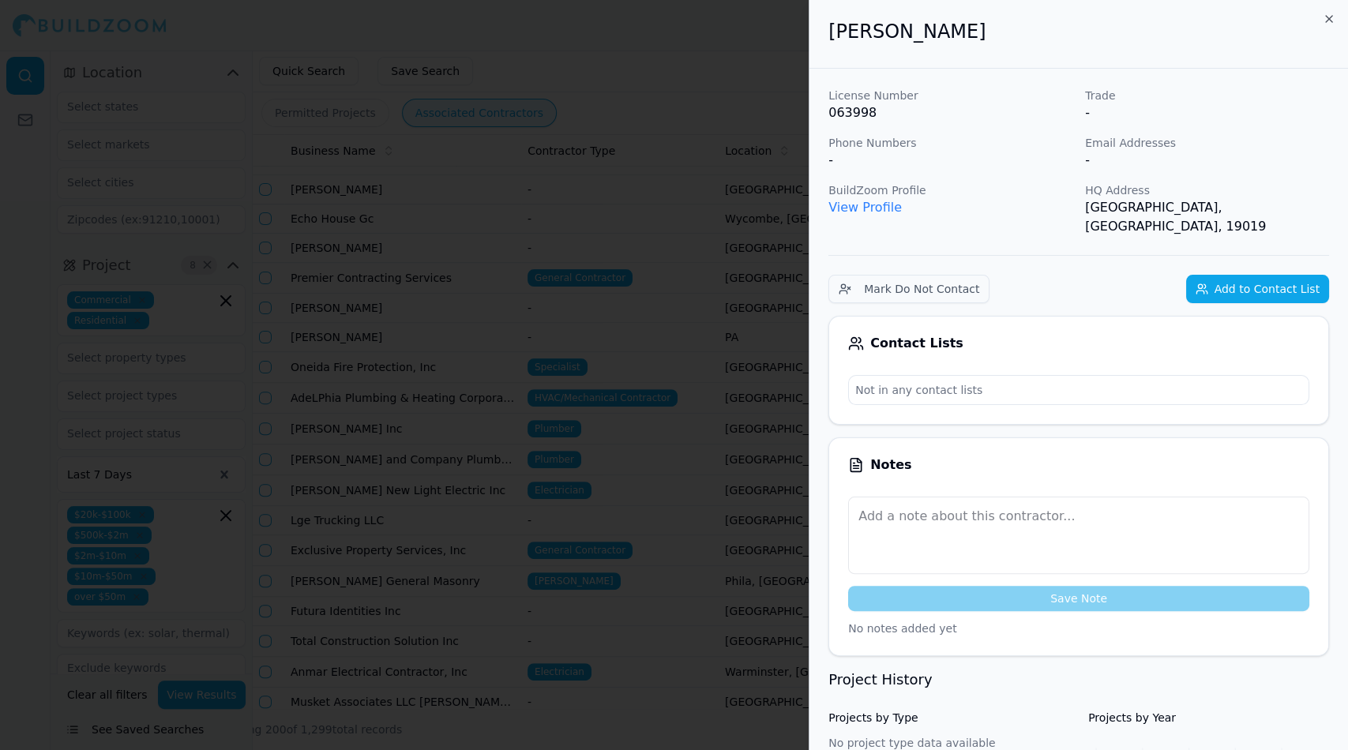
click at [504, 321] on div at bounding box center [674, 375] width 1348 height 750
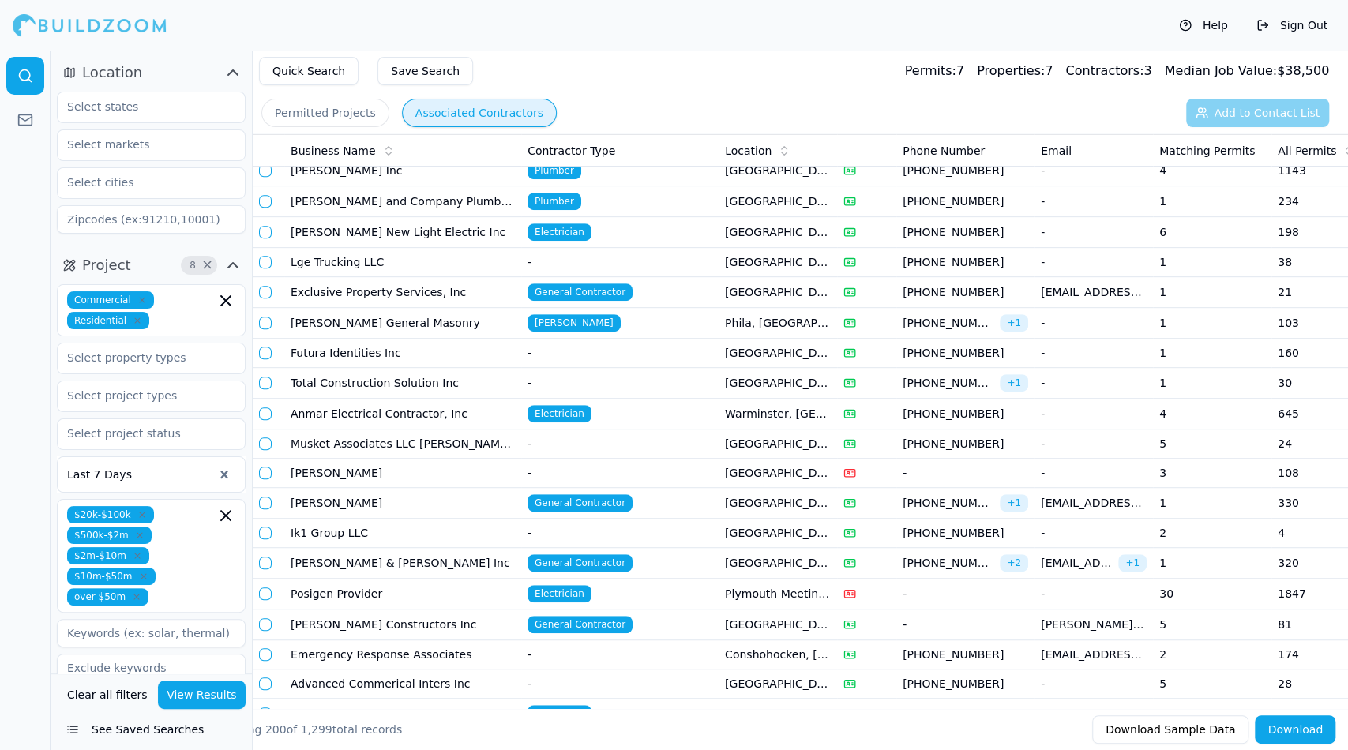
scroll to position [4570, 0]
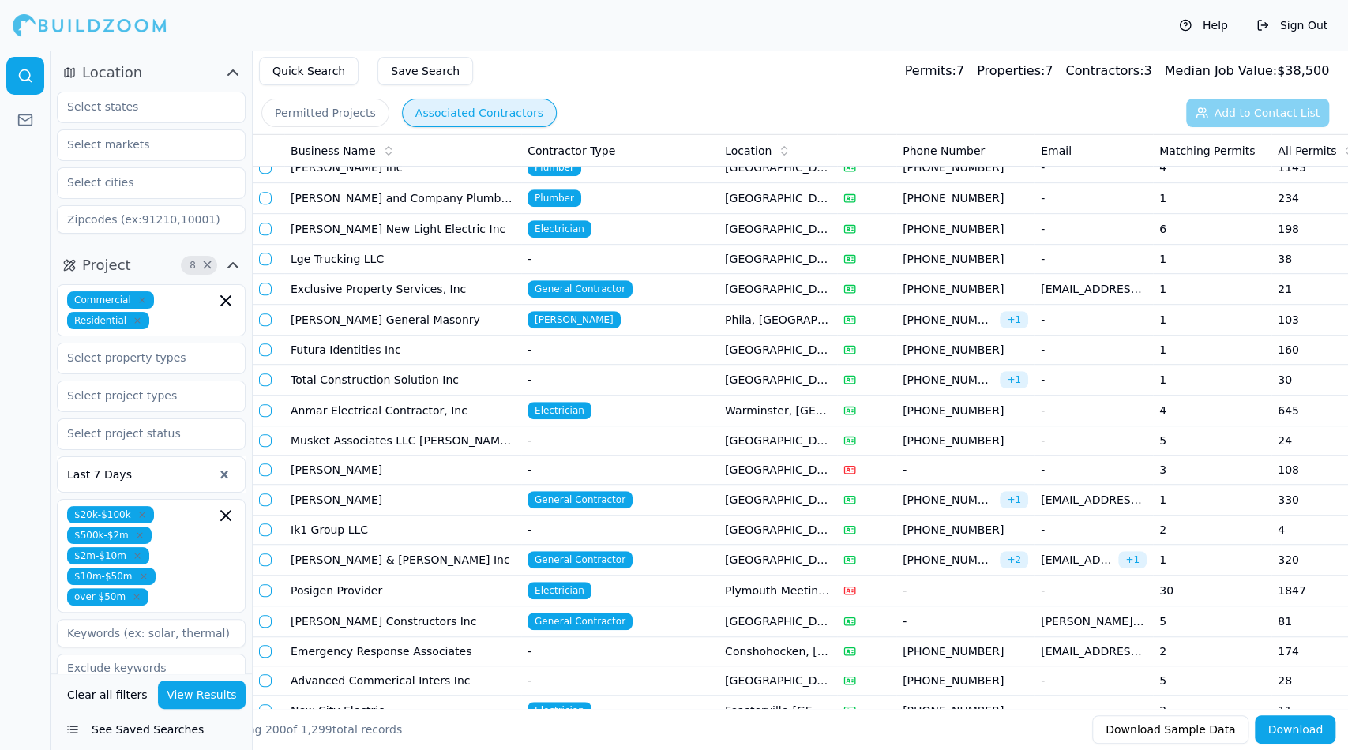
click at [316, 485] on td "[PERSON_NAME]" at bounding box center [402, 500] width 237 height 31
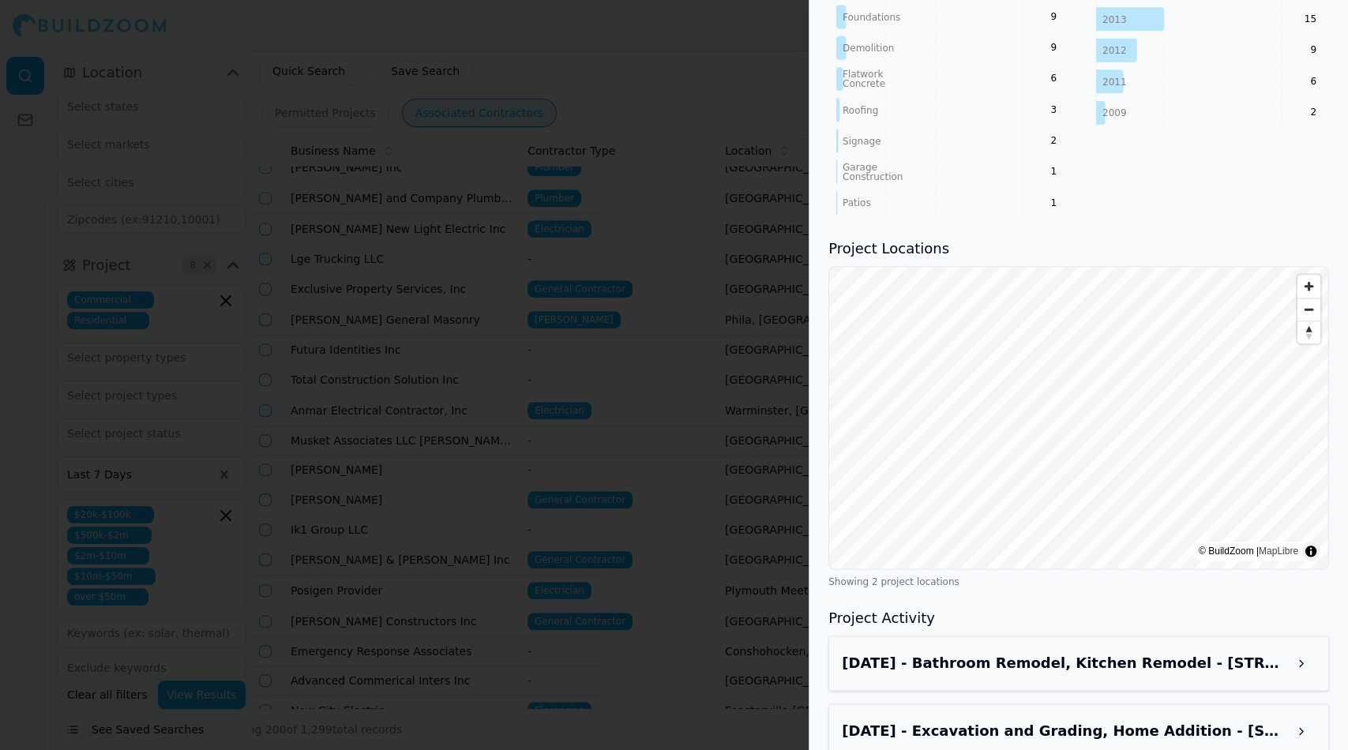
scroll to position [1144, 0]
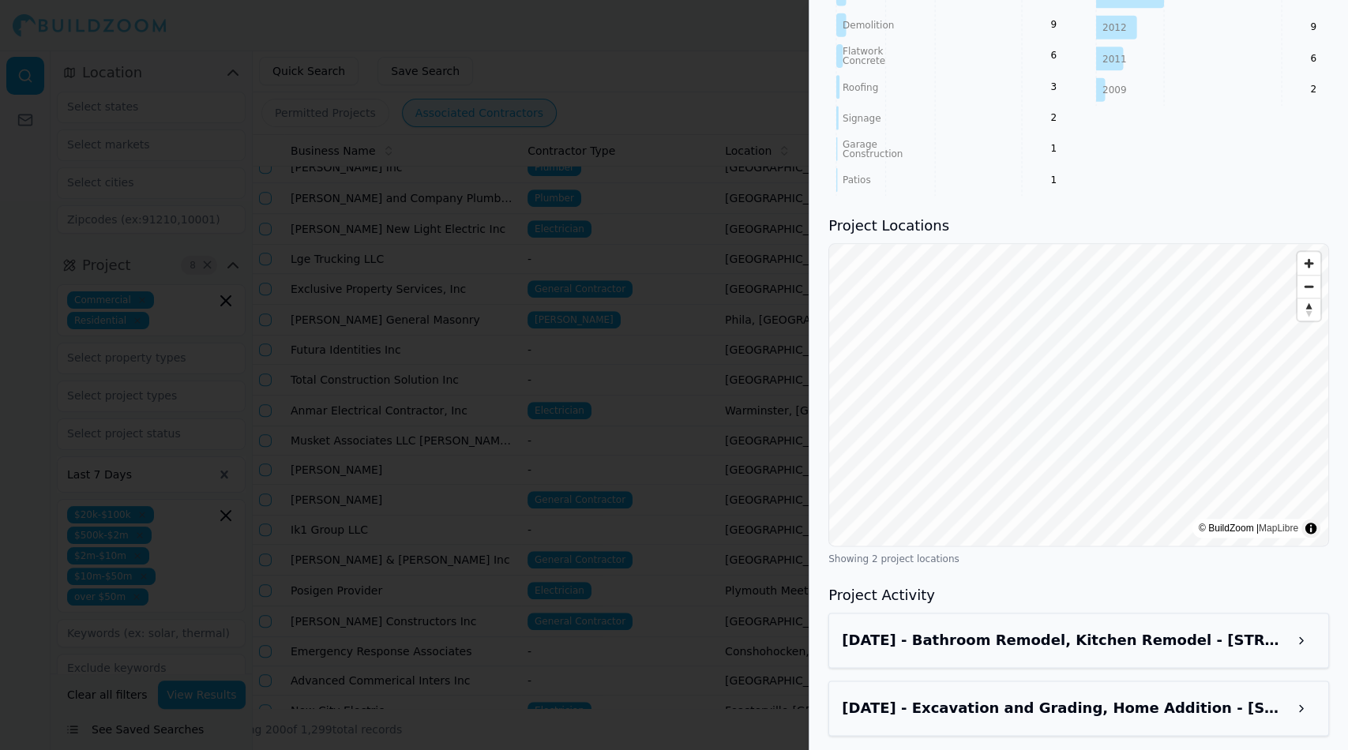
click at [1175, 643] on h3 "[DATE] - Bathroom Remodel, Kitchen Remodel - [STREET_ADDRESS]" at bounding box center [1064, 640] width 445 height 22
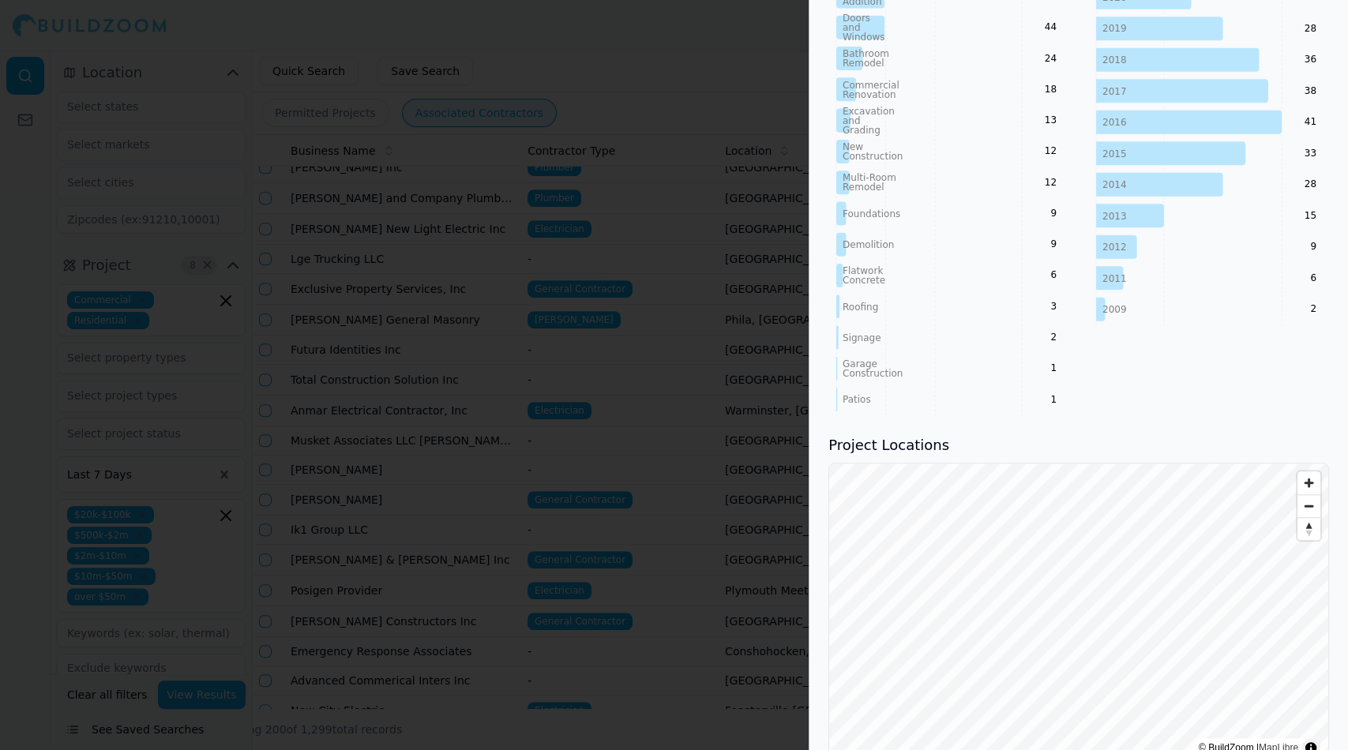
scroll to position [925, 0]
click at [433, 377] on div at bounding box center [674, 375] width 1348 height 750
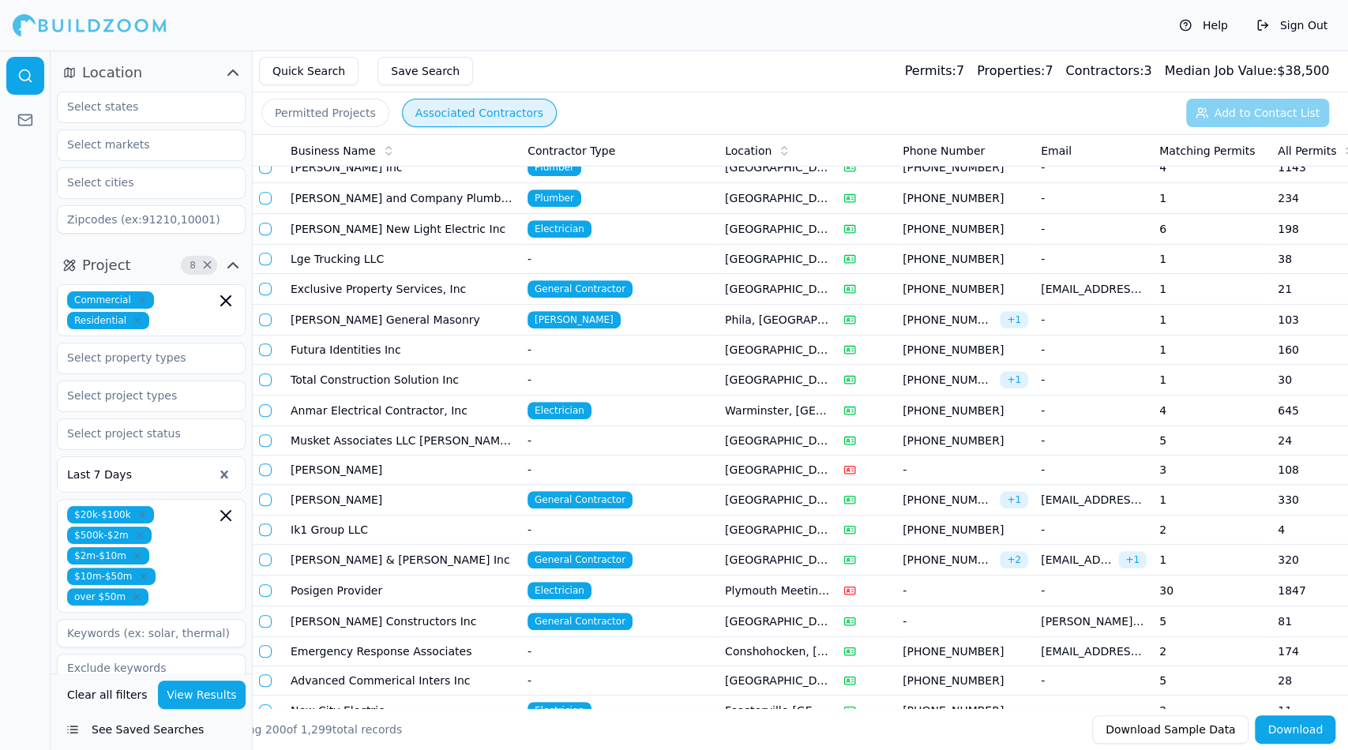
click at [350, 545] on td "[PERSON_NAME] & [PERSON_NAME] Inc" at bounding box center [402, 560] width 237 height 31
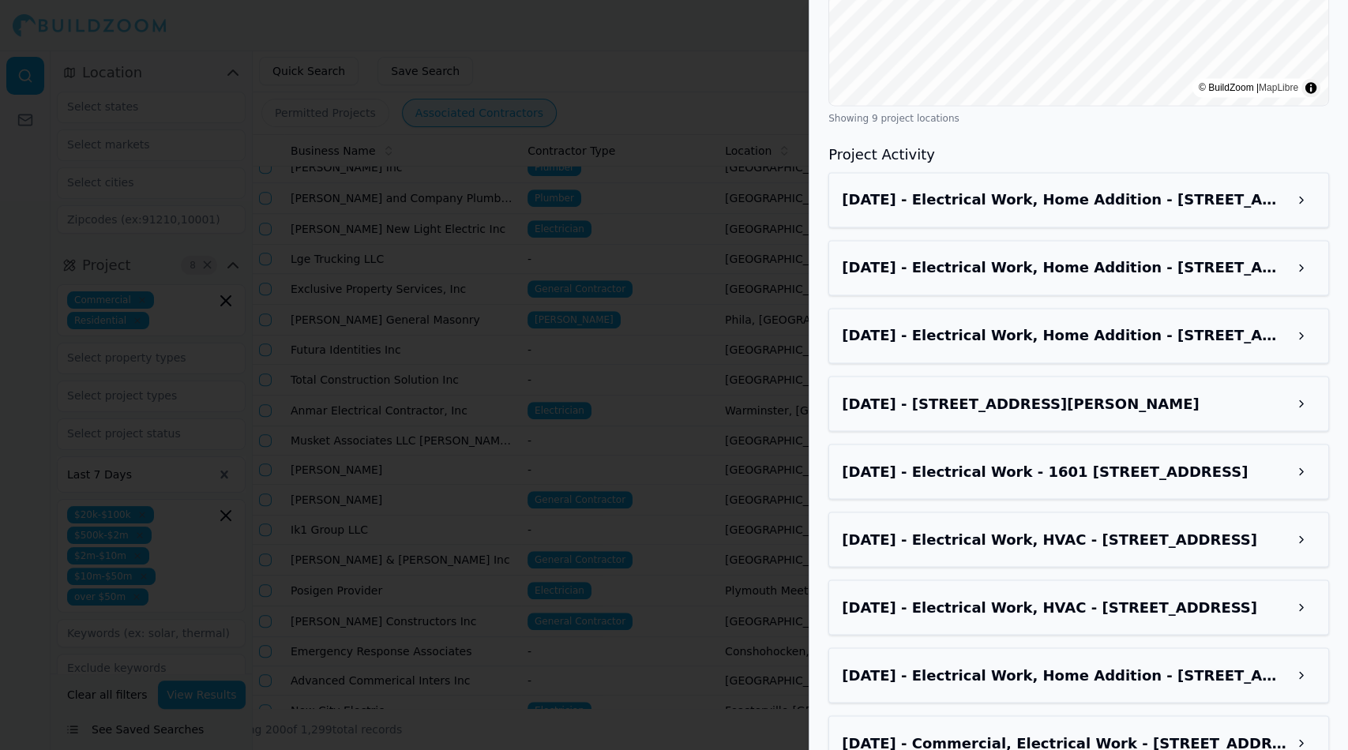
scroll to position [1654, 0]
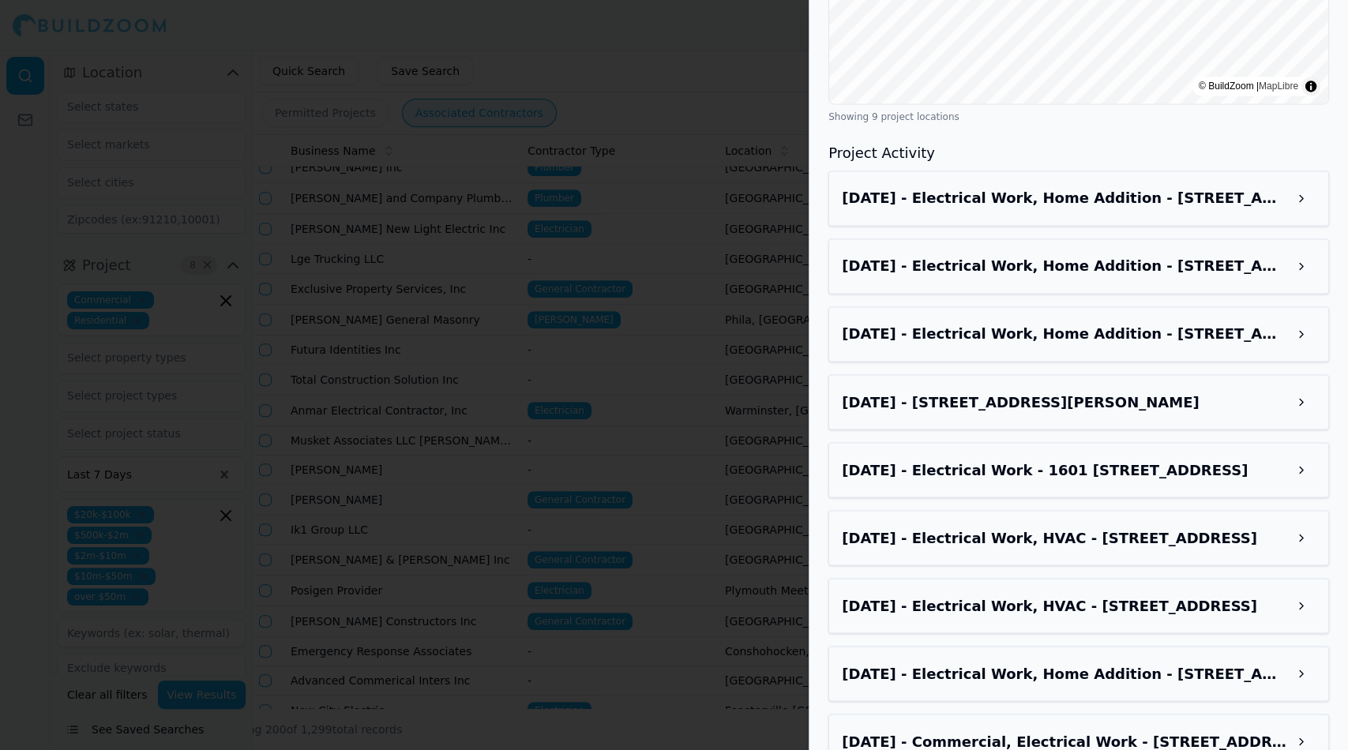
click at [1268, 201] on h3 "[DATE] - Electrical Work, Home Addition - [STREET_ADDRESS]" at bounding box center [1064, 198] width 445 height 22
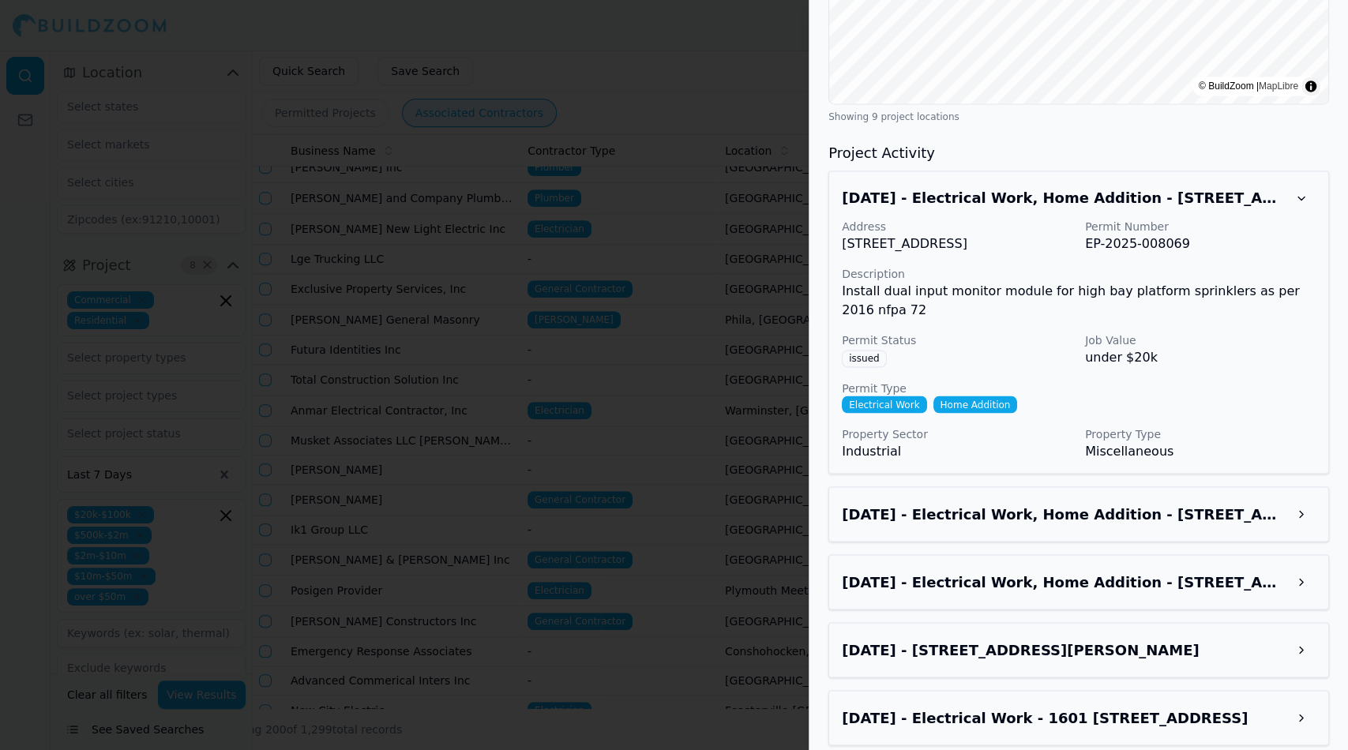
click at [728, 493] on div at bounding box center [674, 375] width 1348 height 750
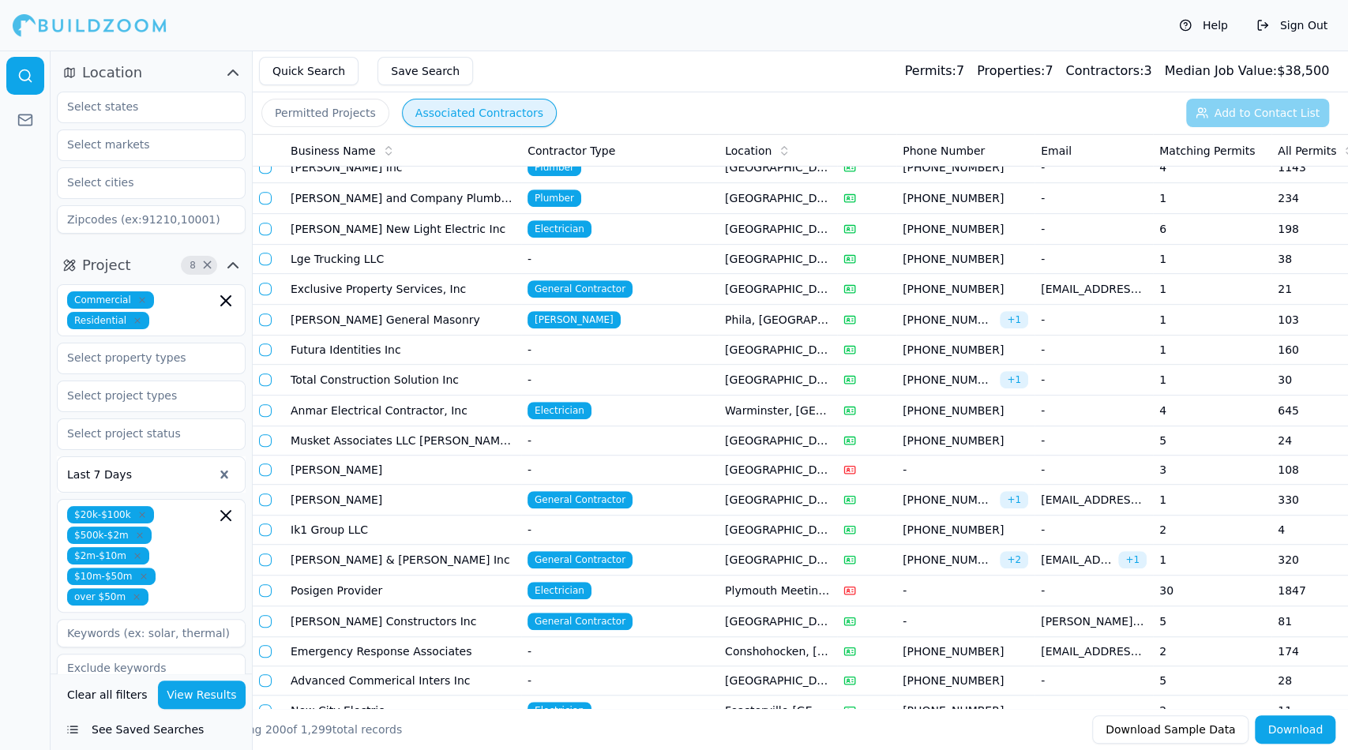
click at [137, 512] on icon "button" at bounding box center [141, 514] width 9 height 9
click at [384, 606] on td "[PERSON_NAME] Constructors Inc" at bounding box center [402, 621] width 237 height 31
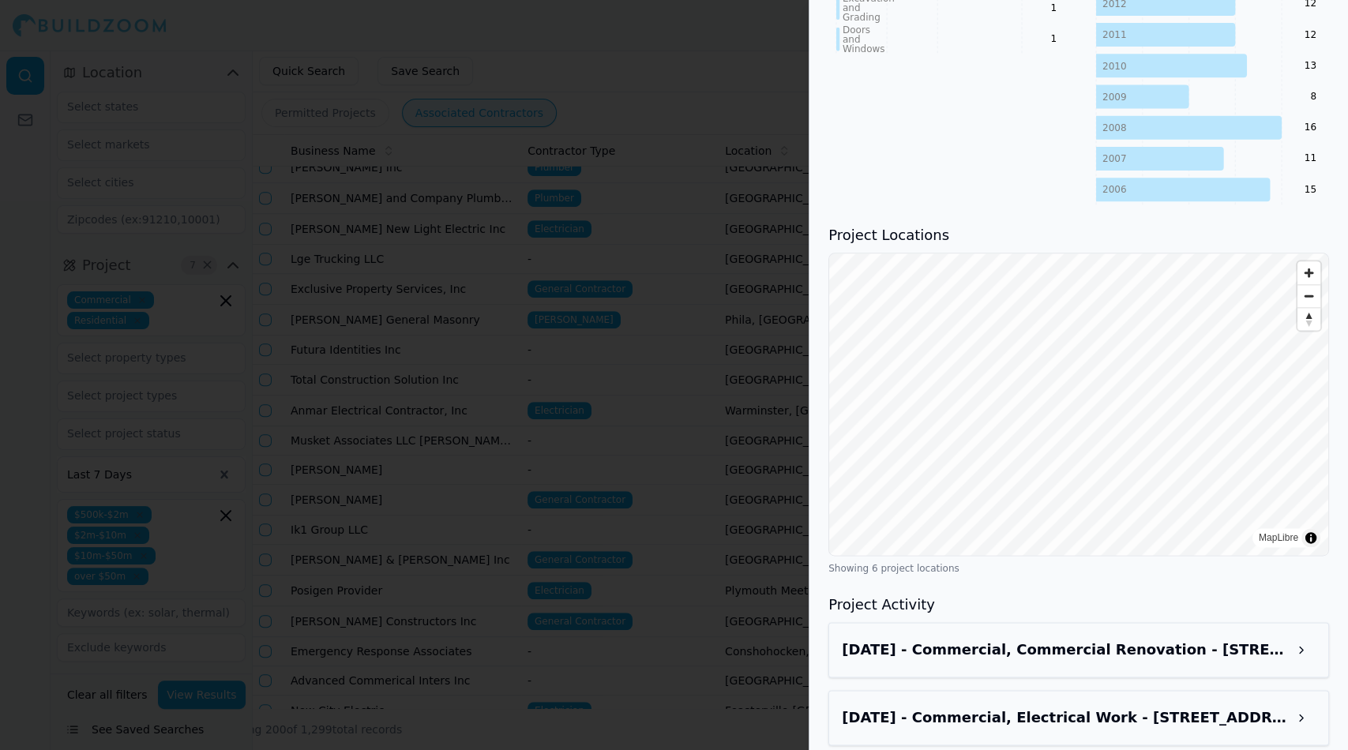
scroll to position [1238, 0]
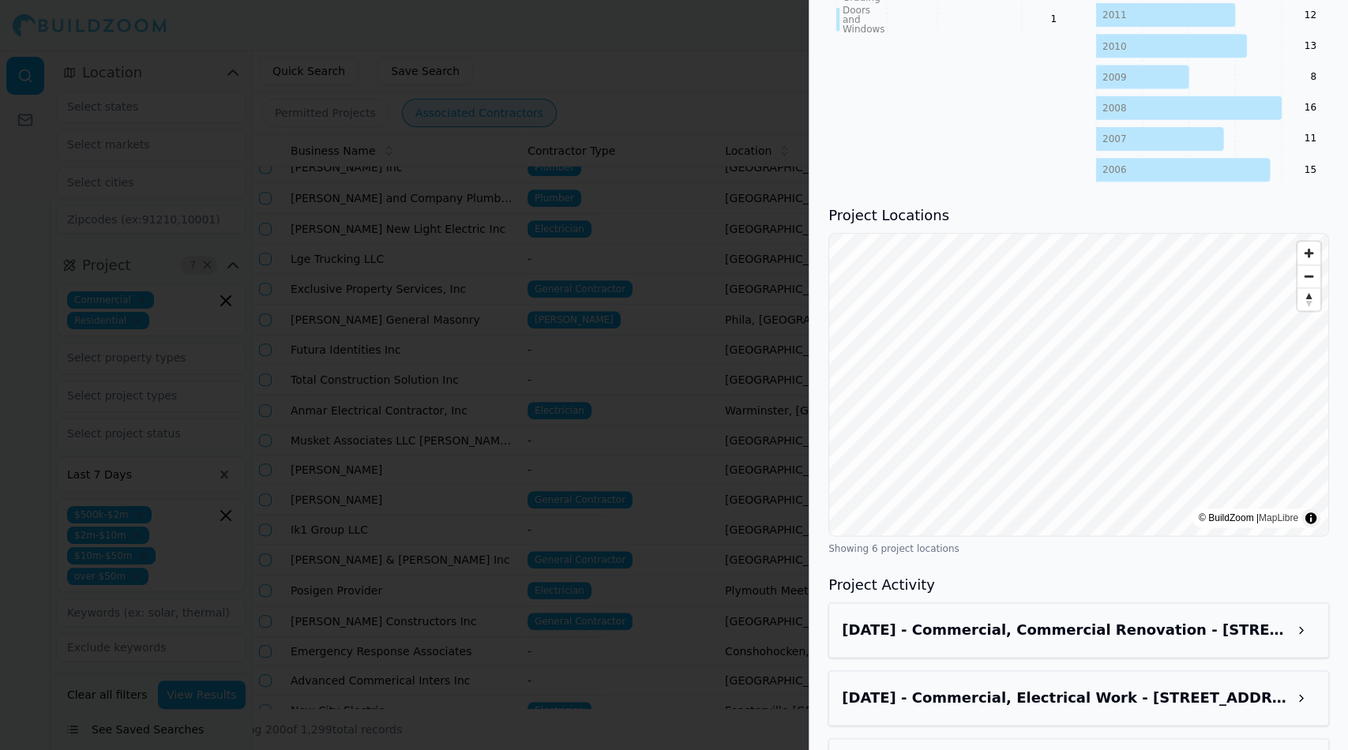
click at [1249, 619] on h3 "[DATE] - Commercial, Commercial Renovation - [STREET_ADDRESS][PERSON_NAME]" at bounding box center [1064, 630] width 445 height 22
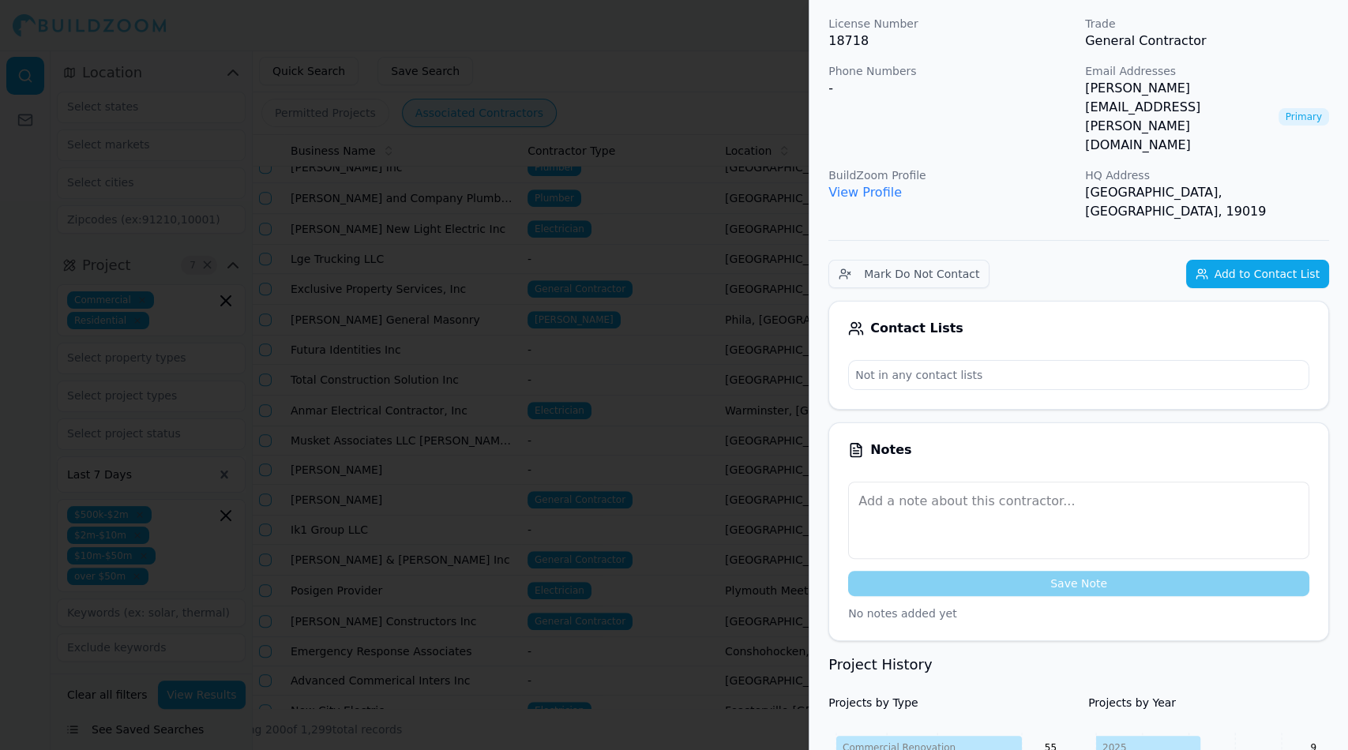
scroll to position [0, 0]
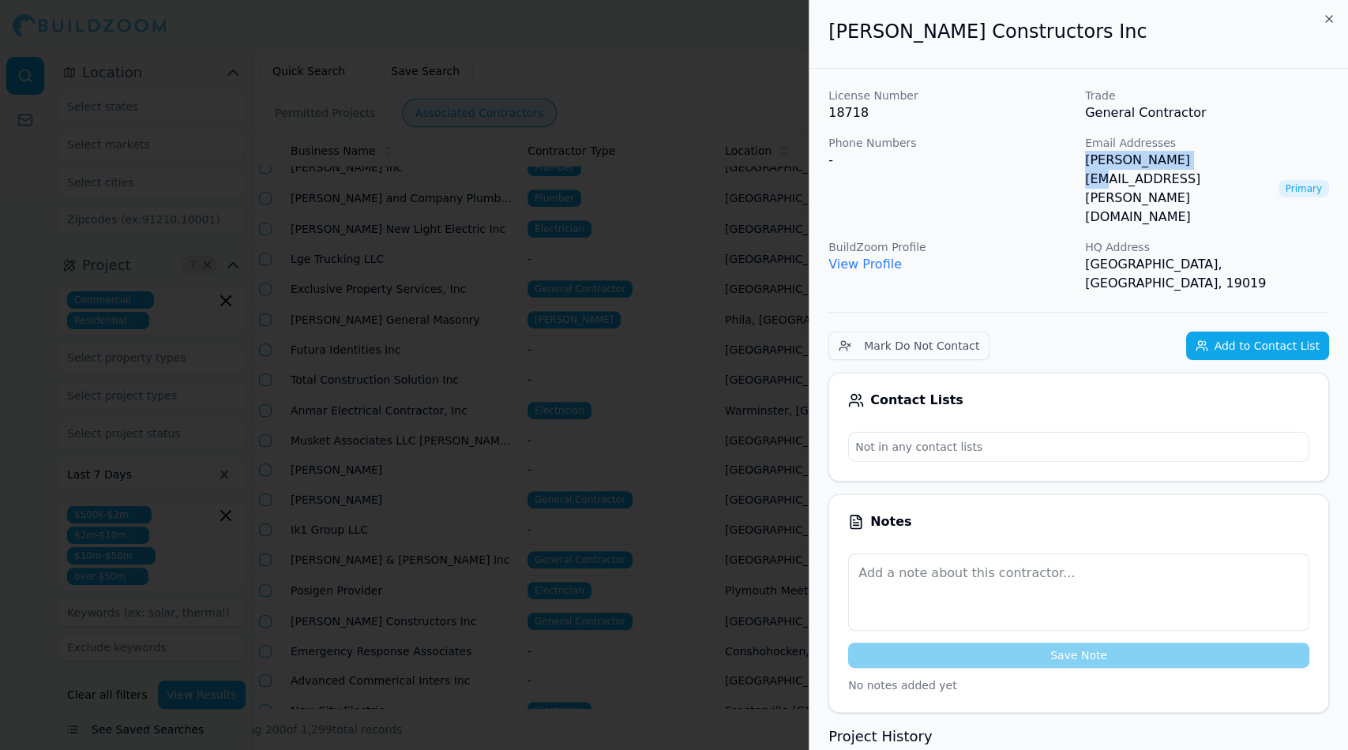
drag, startPoint x: 1192, startPoint y: 158, endPoint x: 1082, endPoint y: 156, distance: 110.5
click at [1082, 156] on div "License Number 18718 Trade General Contractor Phone Numbers - Email Addresses […" at bounding box center [1078, 190] width 501 height 205
copy link "[PERSON_NAME][EMAIL_ADDRESS][PERSON_NAME][DOMAIN_NAME]"
click at [414, 138] on div at bounding box center [674, 375] width 1348 height 750
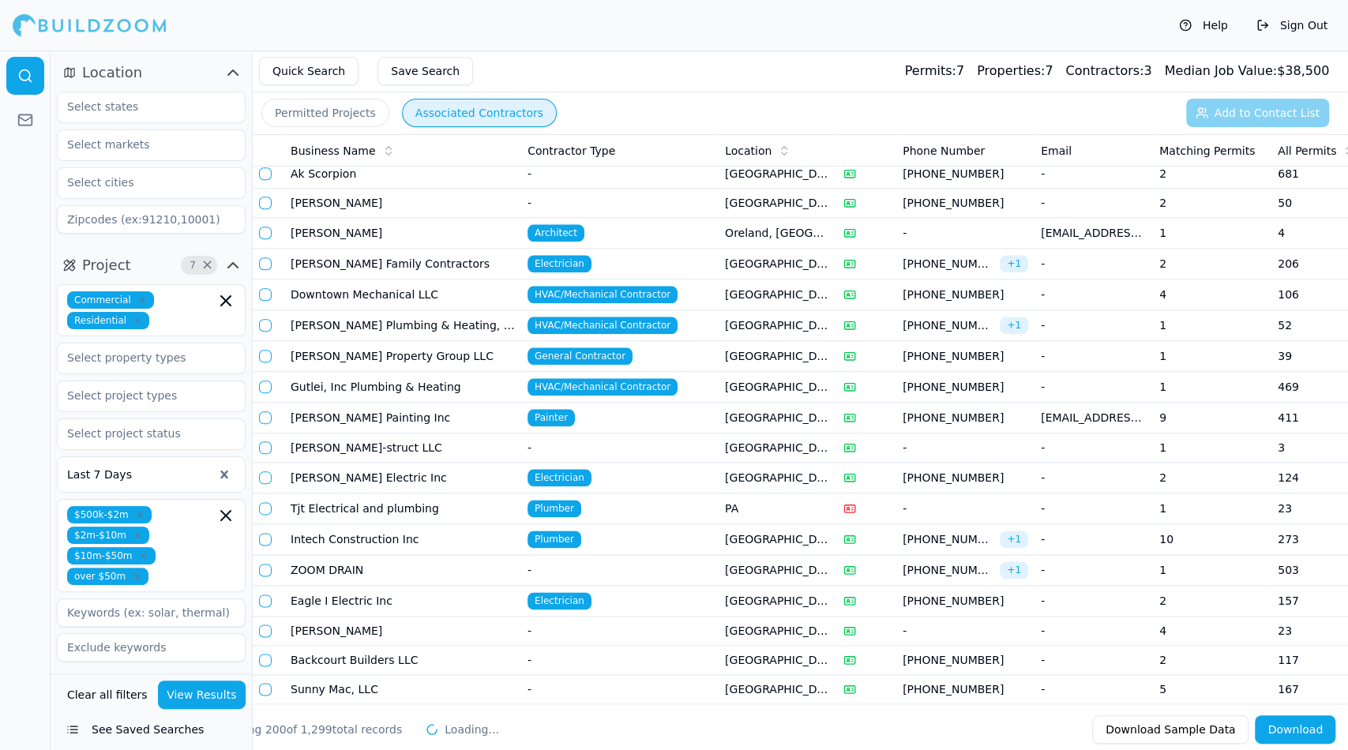
scroll to position [5195, 0]
click at [369, 403] on td "[PERSON_NAME] Painting Inc" at bounding box center [402, 418] width 237 height 31
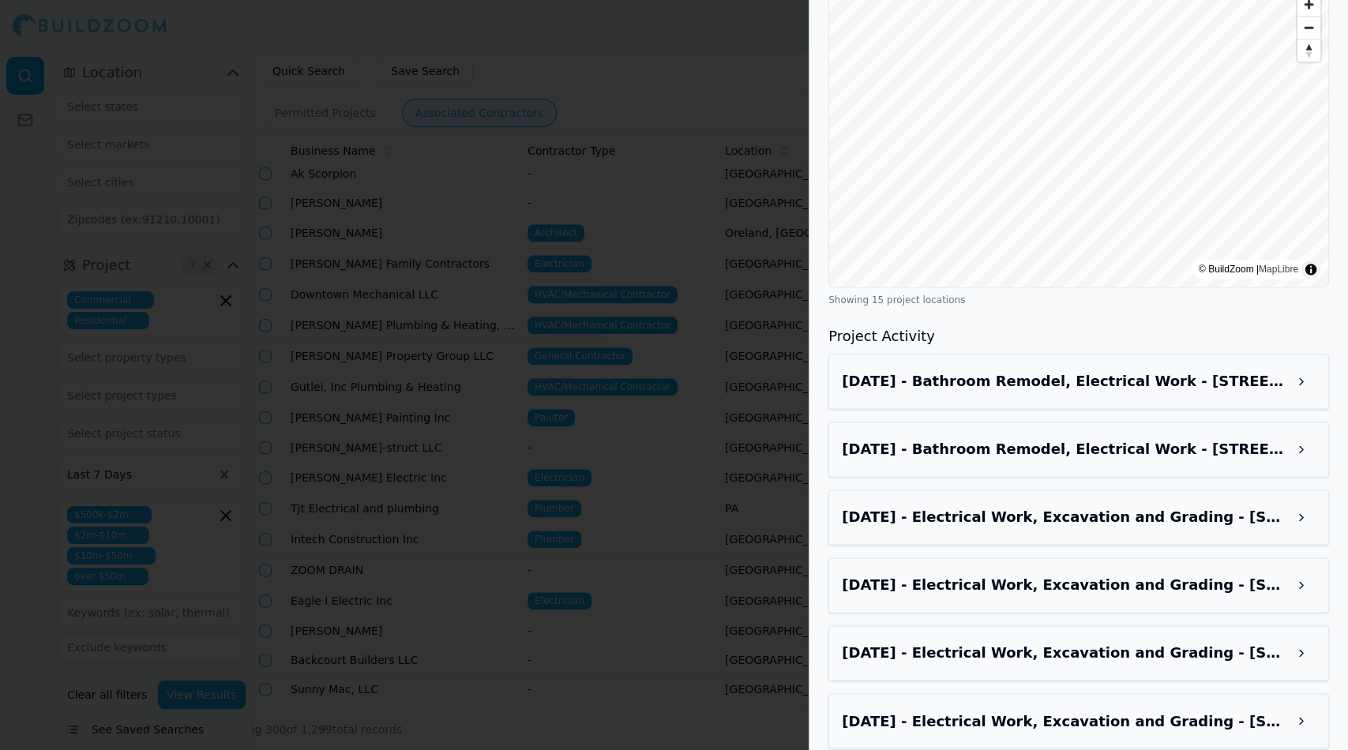
scroll to position [1342, 0]
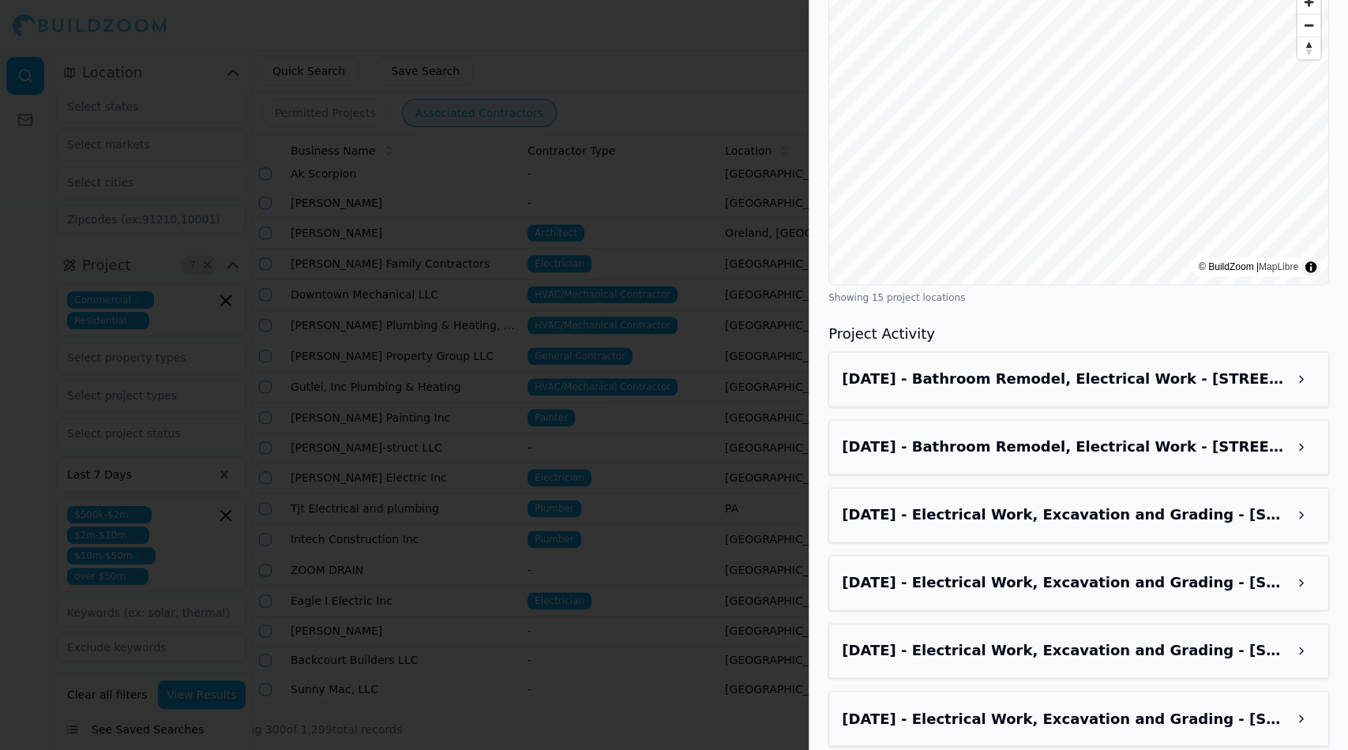
click at [1264, 384] on h3 "[DATE] - Bathroom Remodel, Electrical Work - [STREET_ADDRESS]" at bounding box center [1064, 379] width 445 height 22
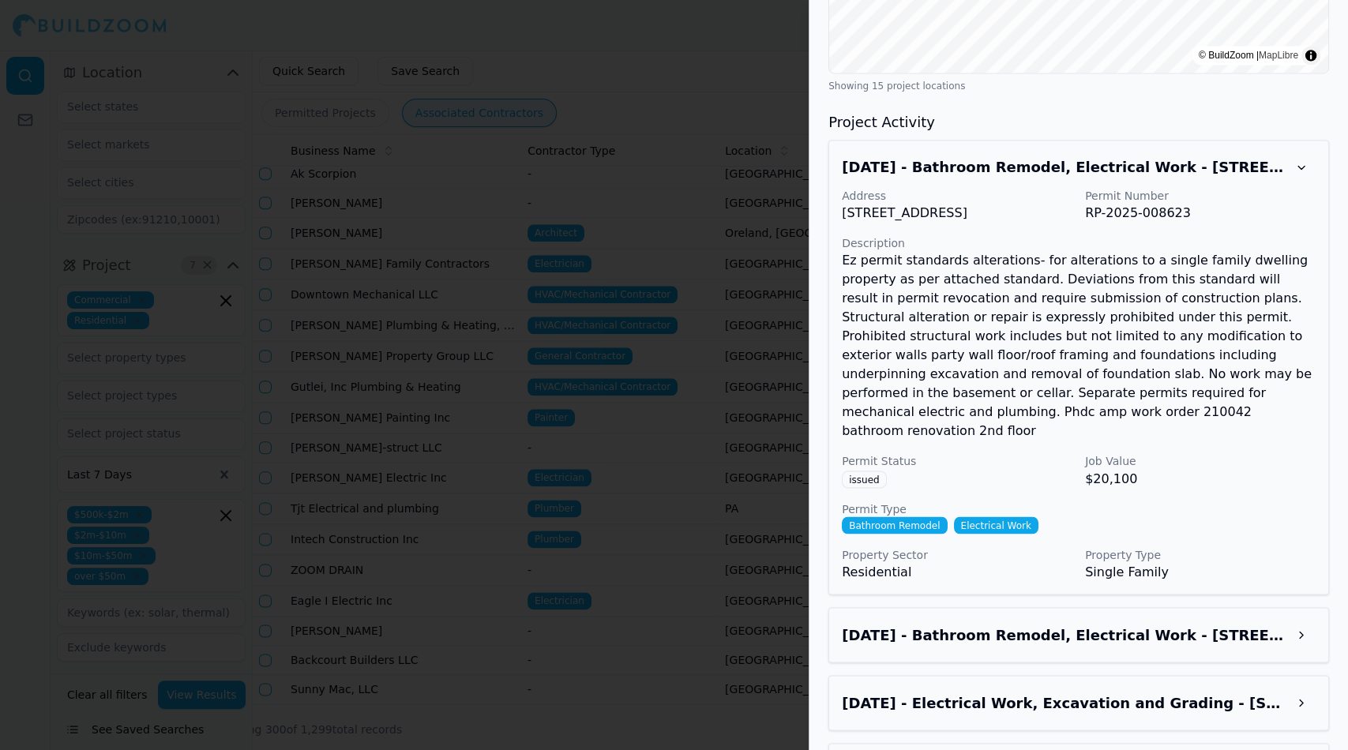
scroll to position [1561, 0]
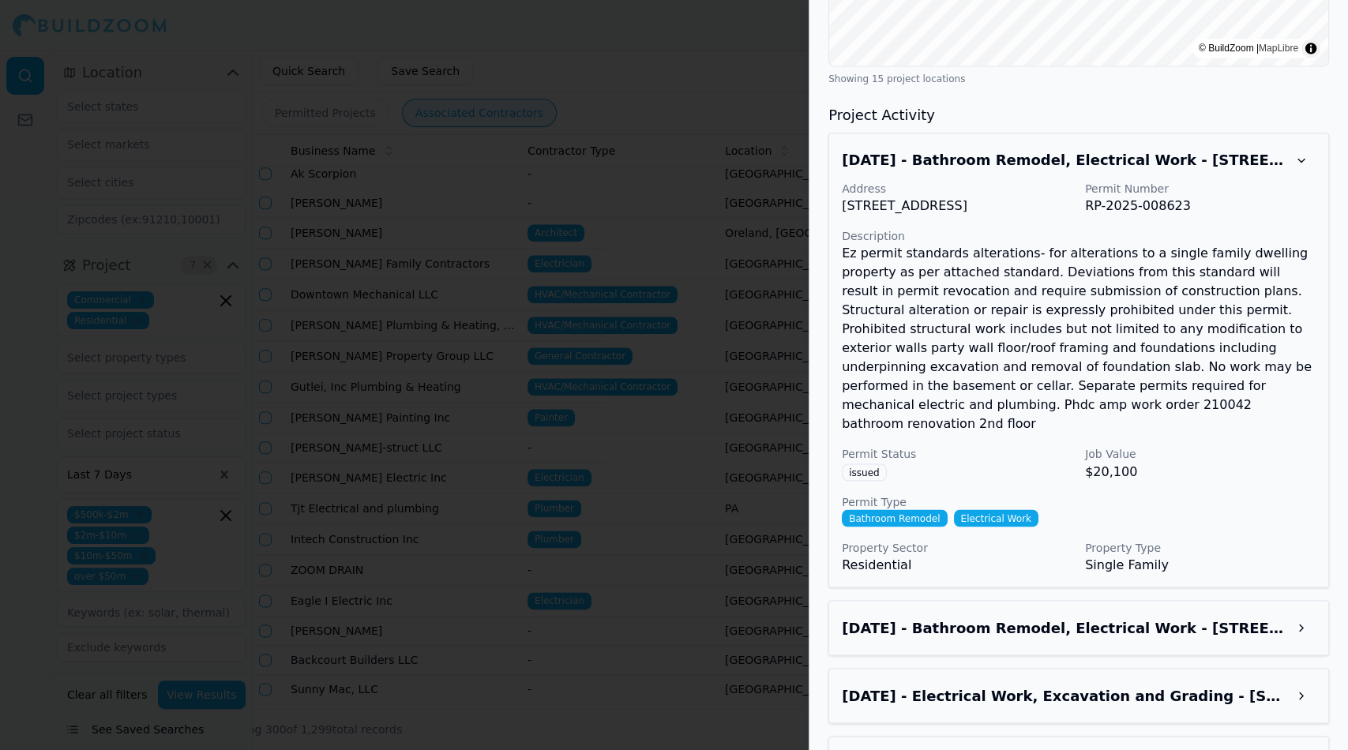
click at [474, 182] on div at bounding box center [674, 375] width 1348 height 750
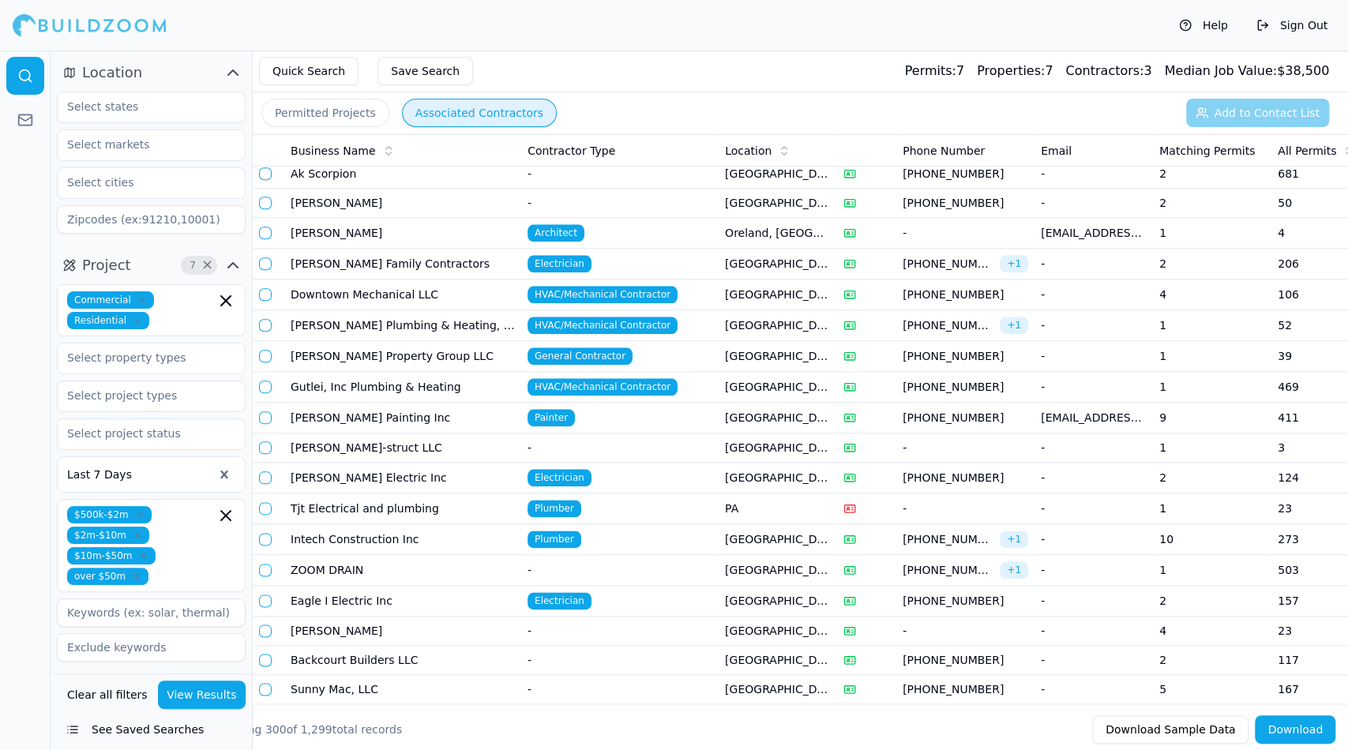
click at [192, 700] on button "View Results" at bounding box center [202, 695] width 88 height 28
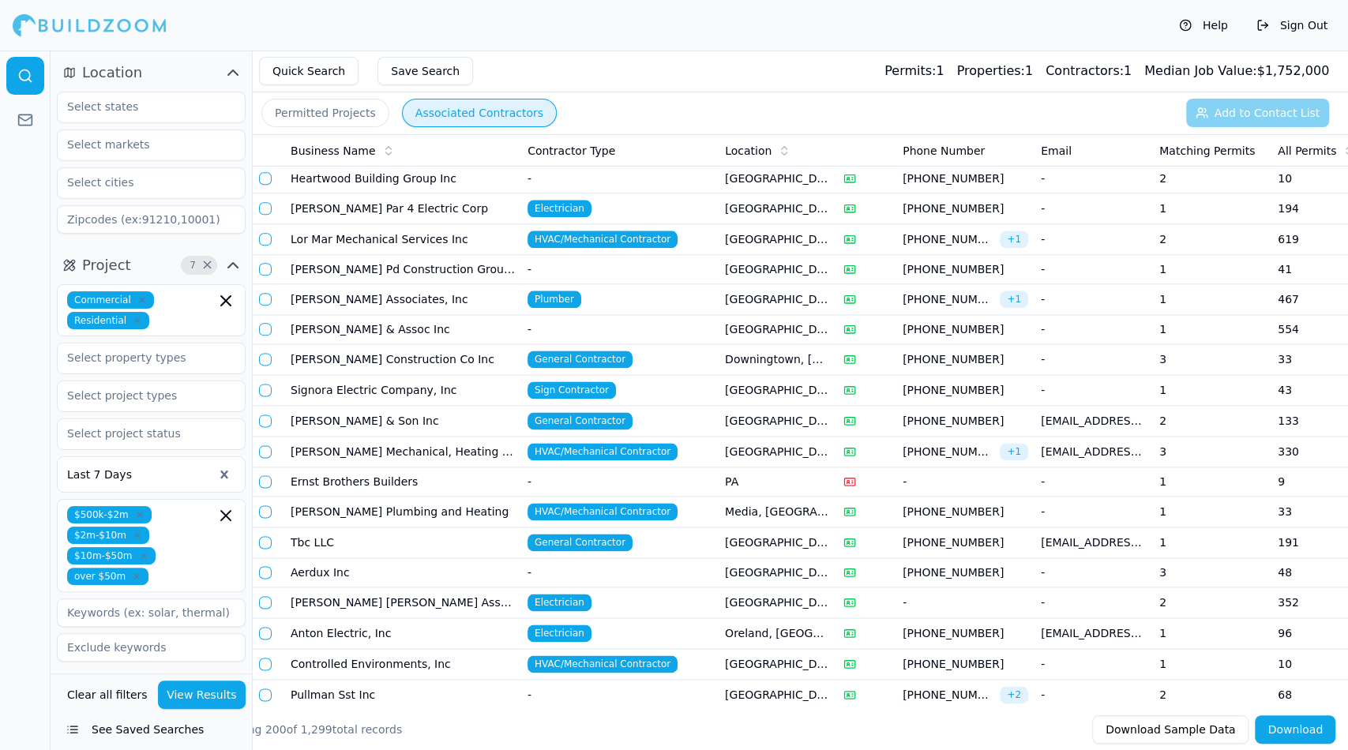
scroll to position [1315, 0]
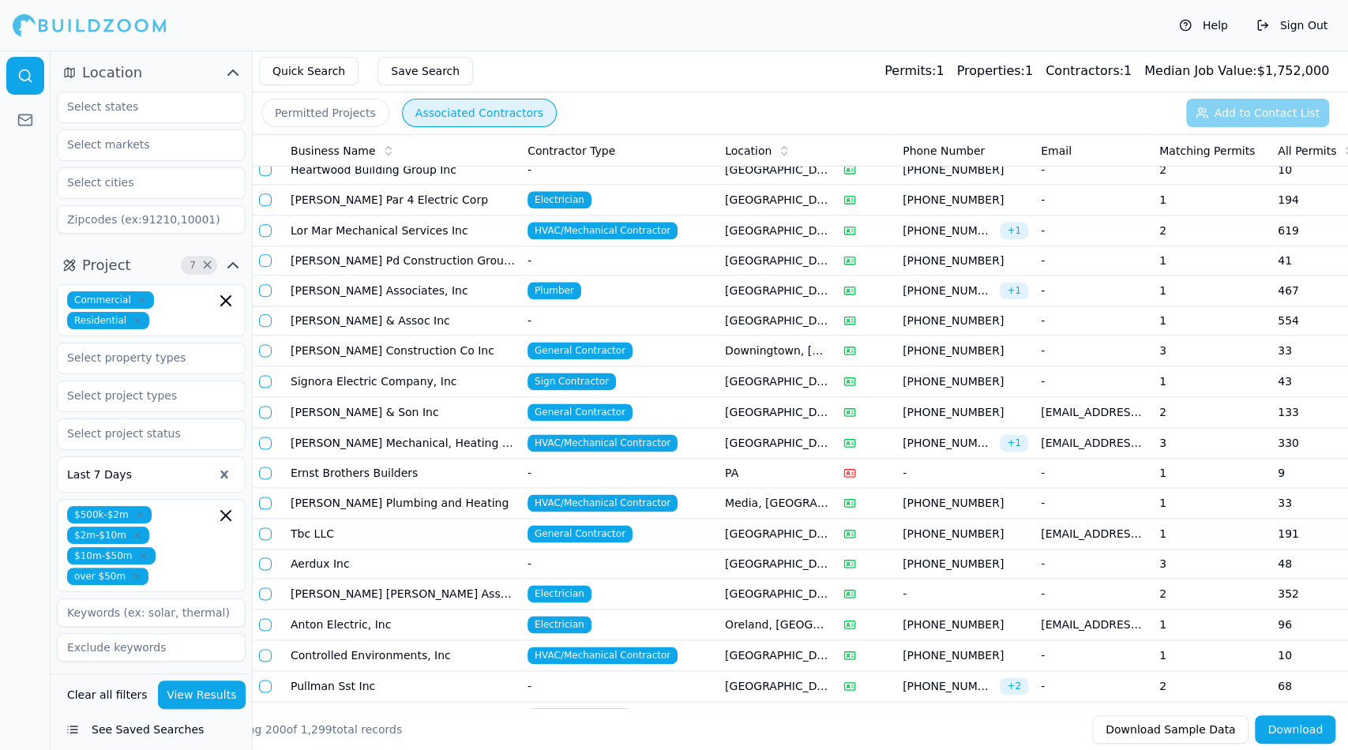
click at [405, 397] on td "[PERSON_NAME] & Son Inc" at bounding box center [402, 412] width 237 height 31
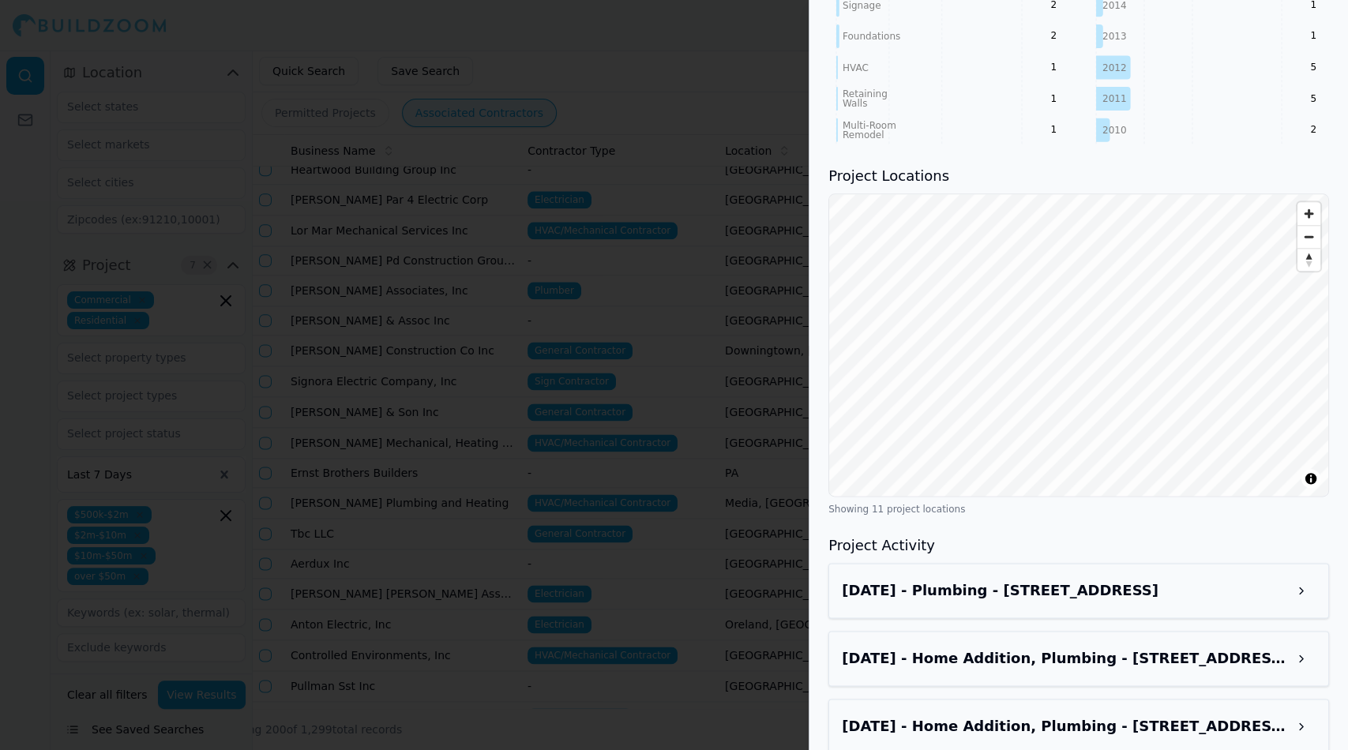
scroll to position [1095, 0]
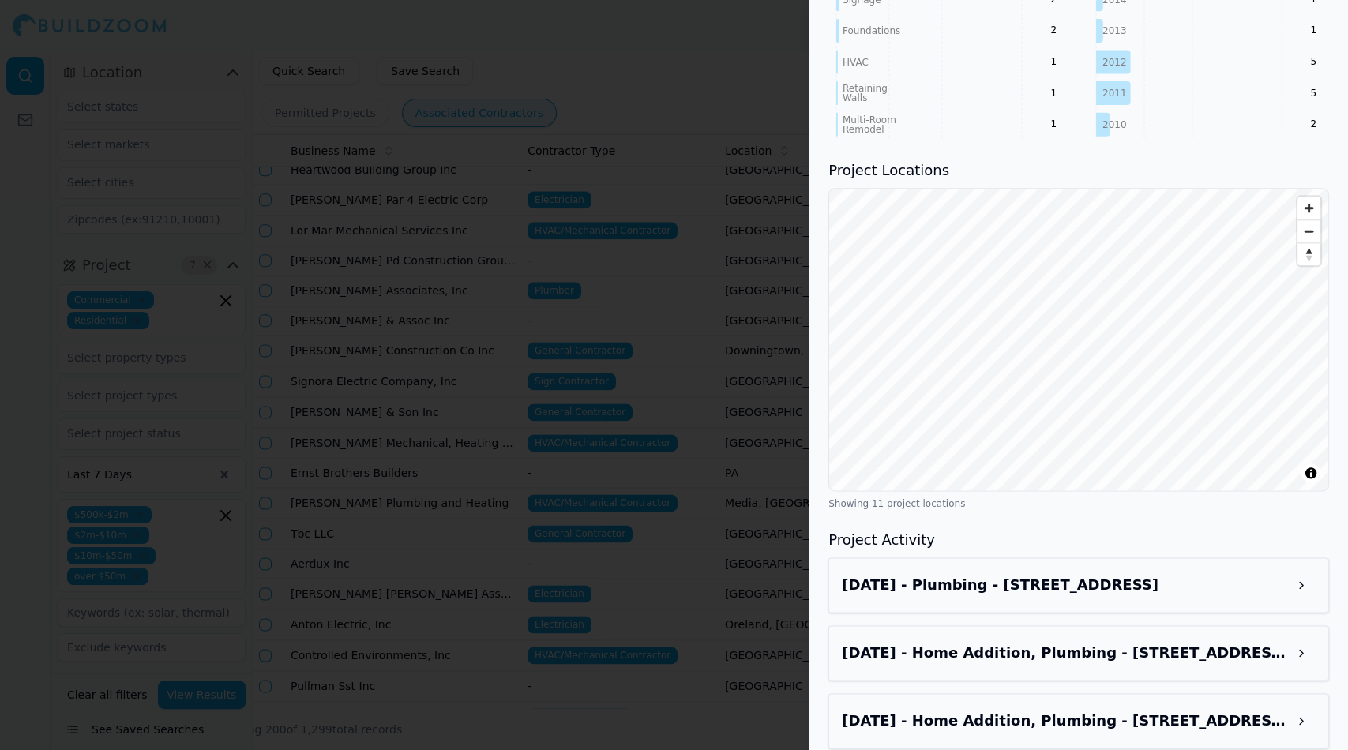
click at [1195, 574] on h3 "[DATE] - Plumbing - [STREET_ADDRESS]" at bounding box center [1064, 585] width 445 height 22
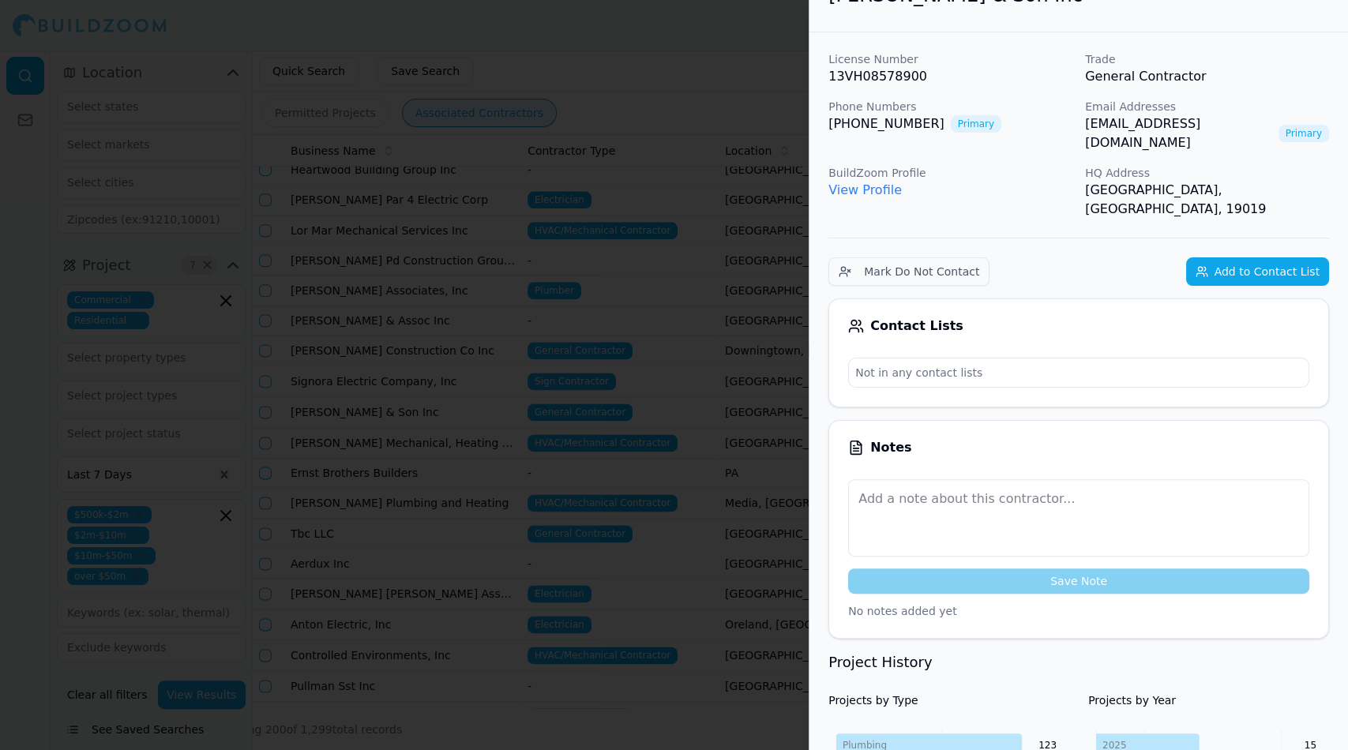
scroll to position [0, 0]
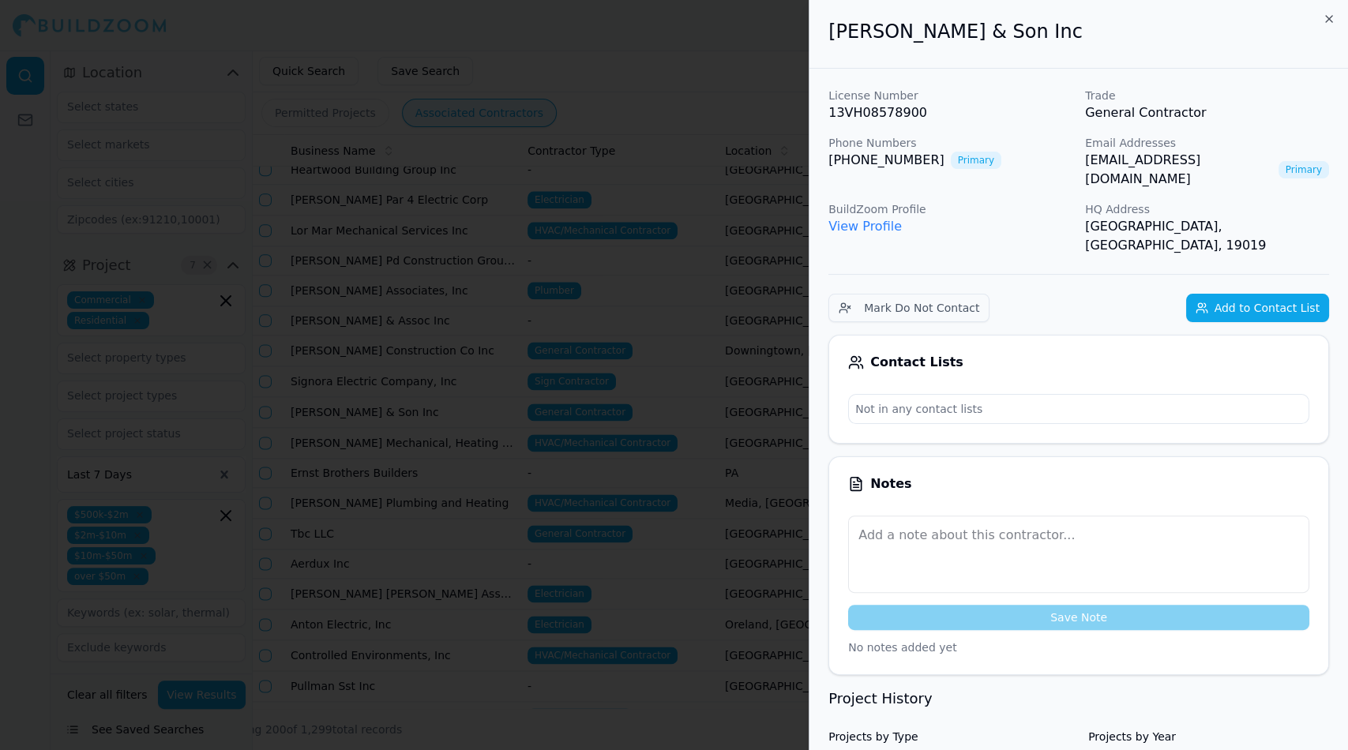
drag, startPoint x: 1078, startPoint y: 159, endPoint x: 1262, endPoint y: 156, distance: 183.2
click at [1262, 156] on div "License Number 13VH08578900 Trade General Contractor Phone Numbers [PHONE_NUMBE…" at bounding box center [1078, 171] width 501 height 167
copy link "[EMAIL_ADDRESS][DOMAIN_NAME]"
